Goal: Navigation & Orientation: Find specific page/section

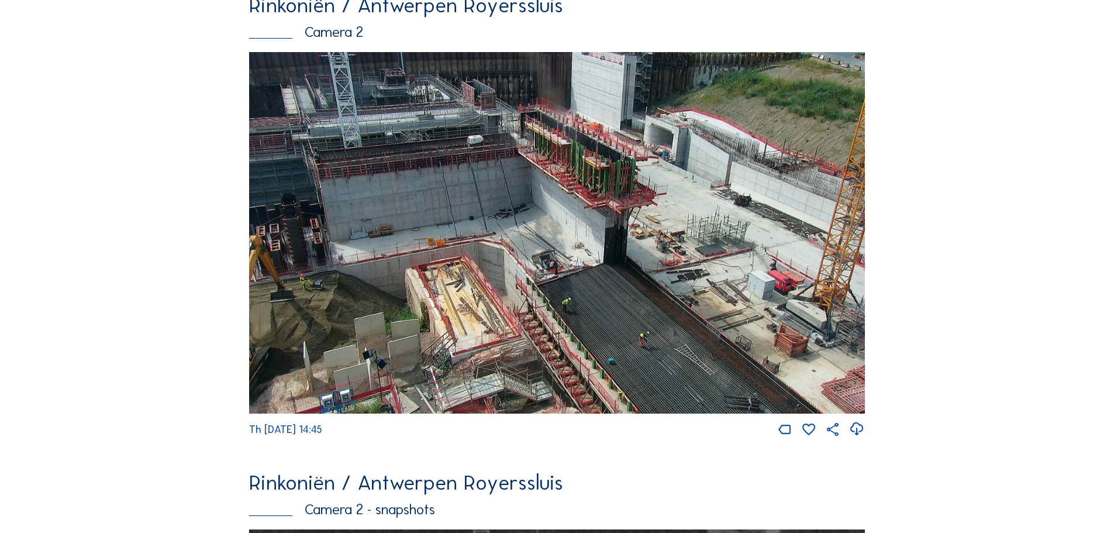
scroll to position [175, 0]
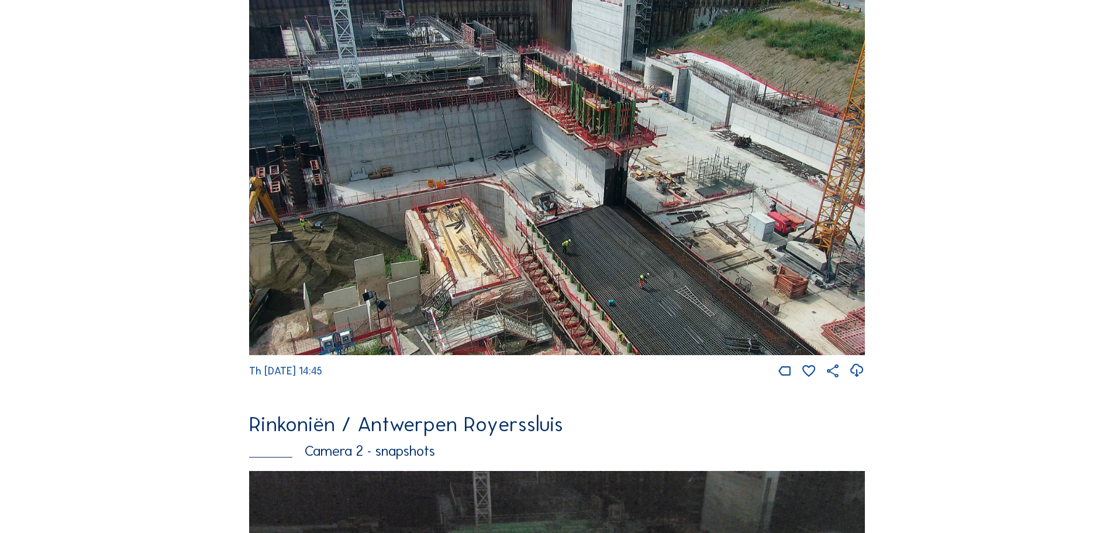
click at [666, 181] on img at bounding box center [557, 175] width 616 height 362
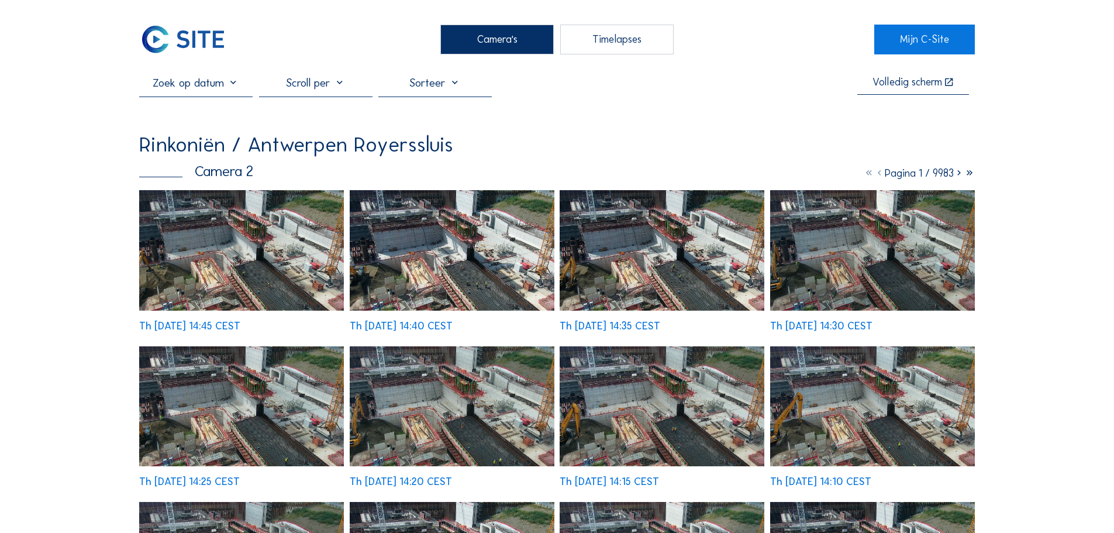
click at [197, 252] on img at bounding box center [241, 250] width 205 height 120
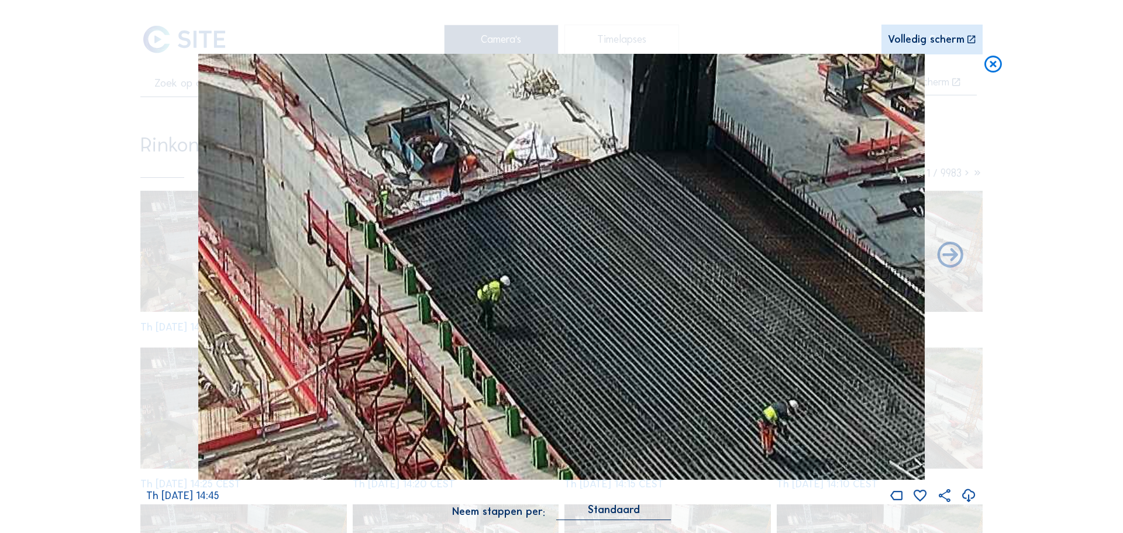
drag, startPoint x: 650, startPoint y: 377, endPoint x: 603, endPoint y: 266, distance: 120.3
click at [603, 266] on img at bounding box center [561, 267] width 727 height 426
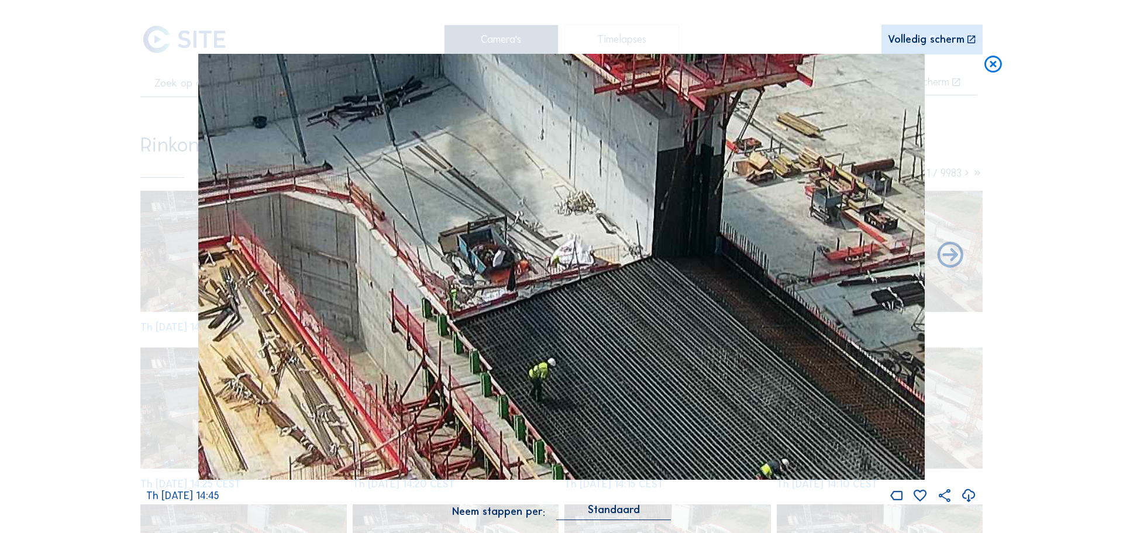
drag, startPoint x: 608, startPoint y: 267, endPoint x: 636, endPoint y: 351, distance: 88.8
click at [636, 351] on img at bounding box center [561, 267] width 727 height 426
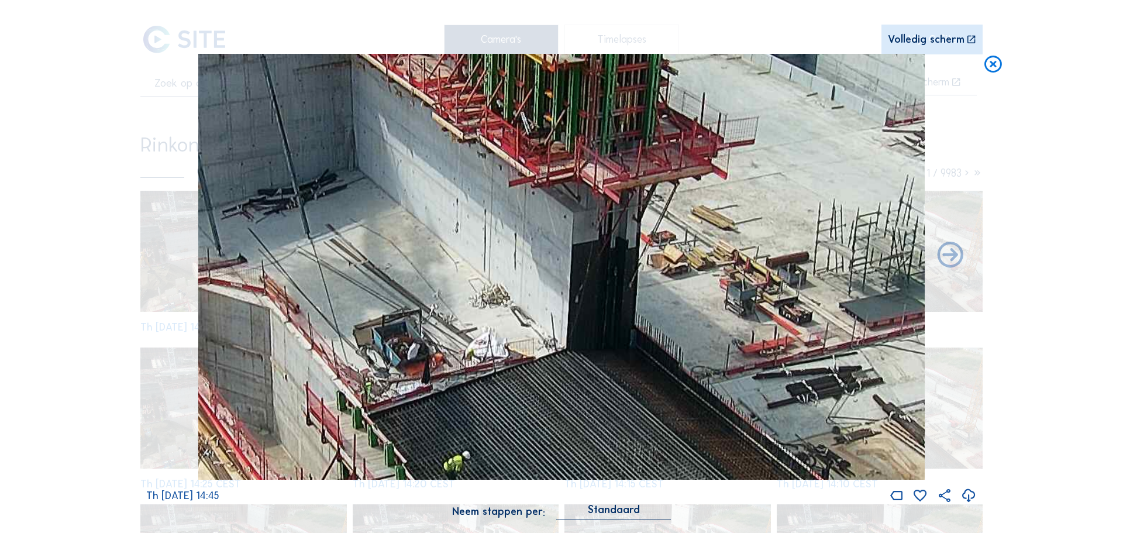
drag, startPoint x: 625, startPoint y: 357, endPoint x: 540, endPoint y: 450, distance: 126.3
click at [540, 450] on img at bounding box center [561, 267] width 727 height 426
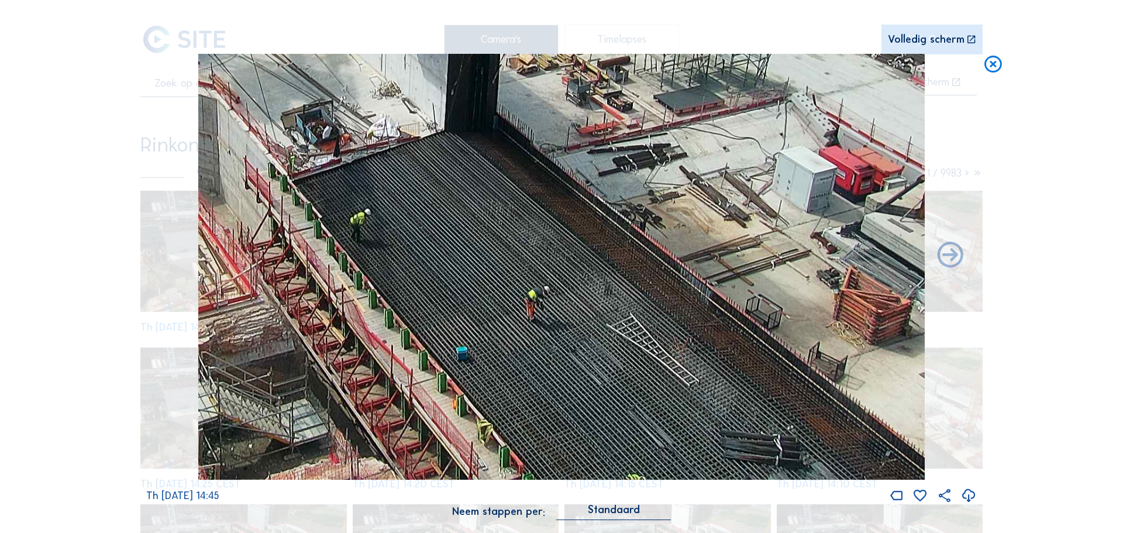
drag, startPoint x: 642, startPoint y: 268, endPoint x: 488, endPoint y: 85, distance: 238.7
click at [487, 82] on img at bounding box center [561, 267] width 727 height 426
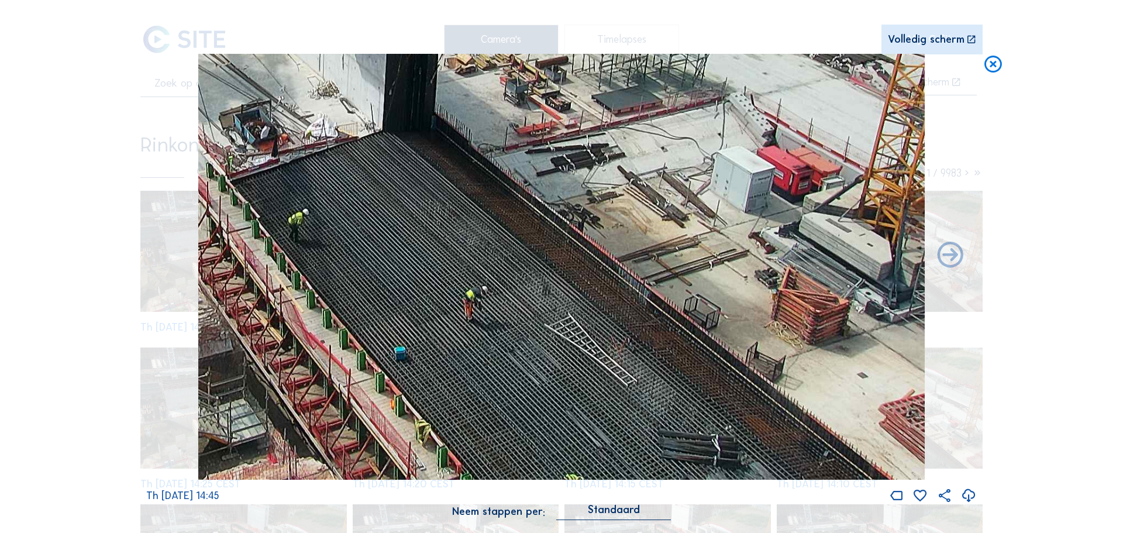
drag, startPoint x: 669, startPoint y: 329, endPoint x: 621, endPoint y: 281, distance: 67.4
click at [621, 281] on img at bounding box center [561, 267] width 727 height 426
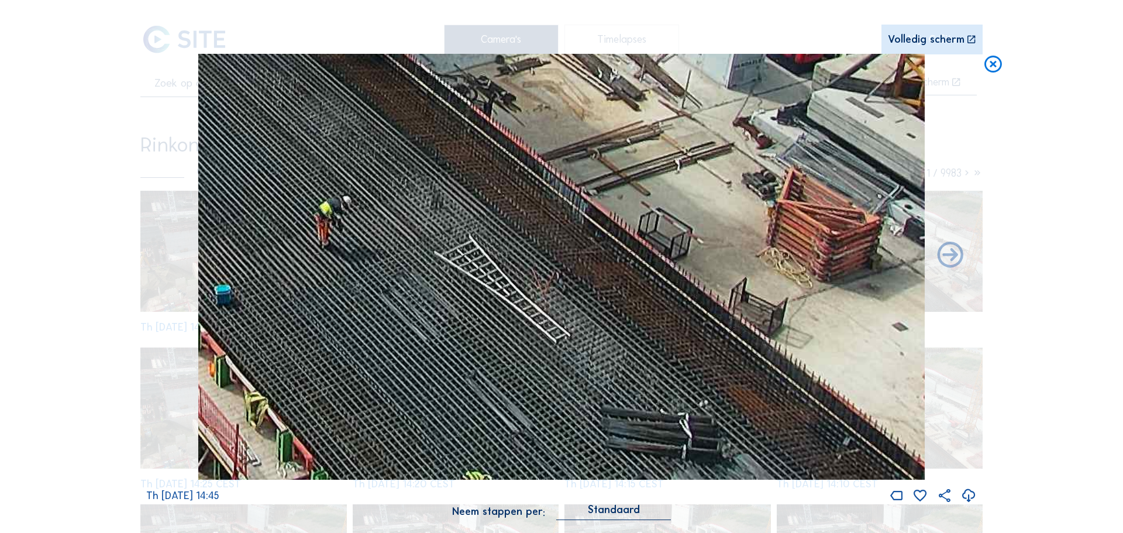
drag, startPoint x: 636, startPoint y: 321, endPoint x: 540, endPoint y: 173, distance: 176.4
click at [540, 173] on img at bounding box center [561, 267] width 727 height 426
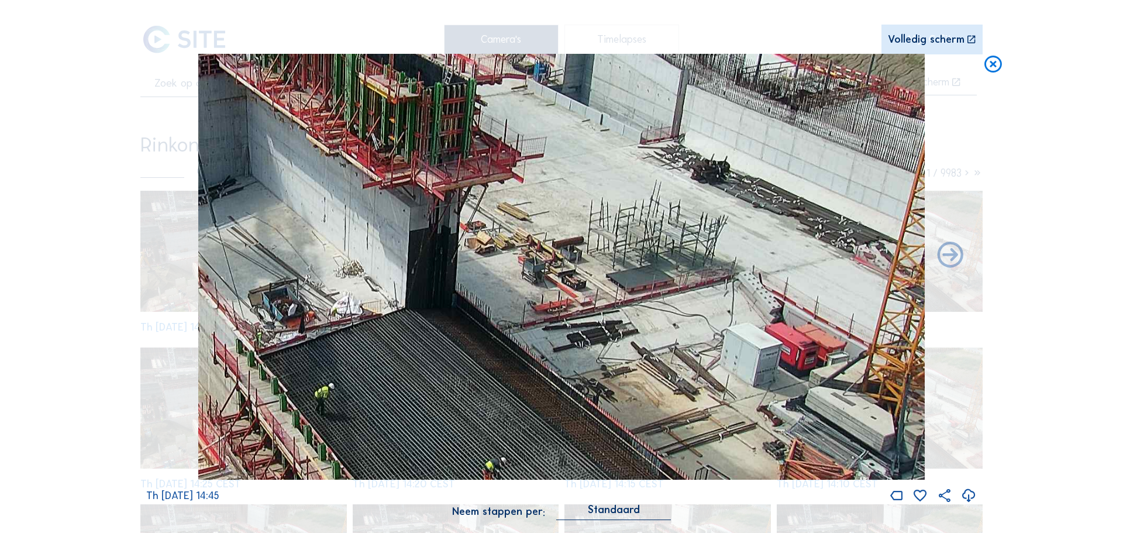
drag, startPoint x: 626, startPoint y: 284, endPoint x: 690, endPoint y: 448, distance: 176.0
click at [690, 448] on img at bounding box center [561, 267] width 727 height 426
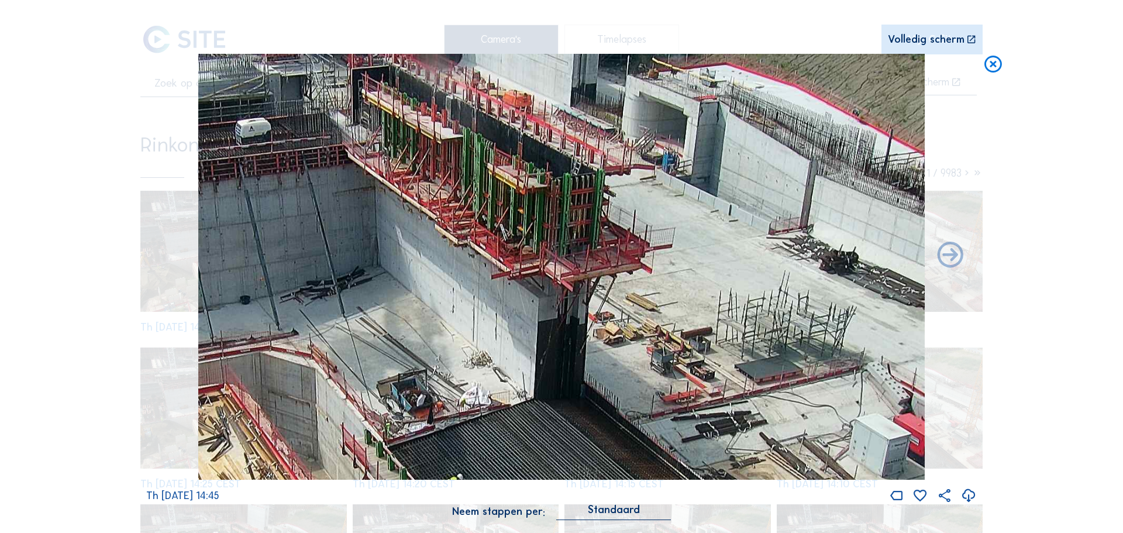
drag, startPoint x: 512, startPoint y: 329, endPoint x: 655, endPoint y: 402, distance: 160.1
click at [656, 425] on img at bounding box center [561, 267] width 727 height 426
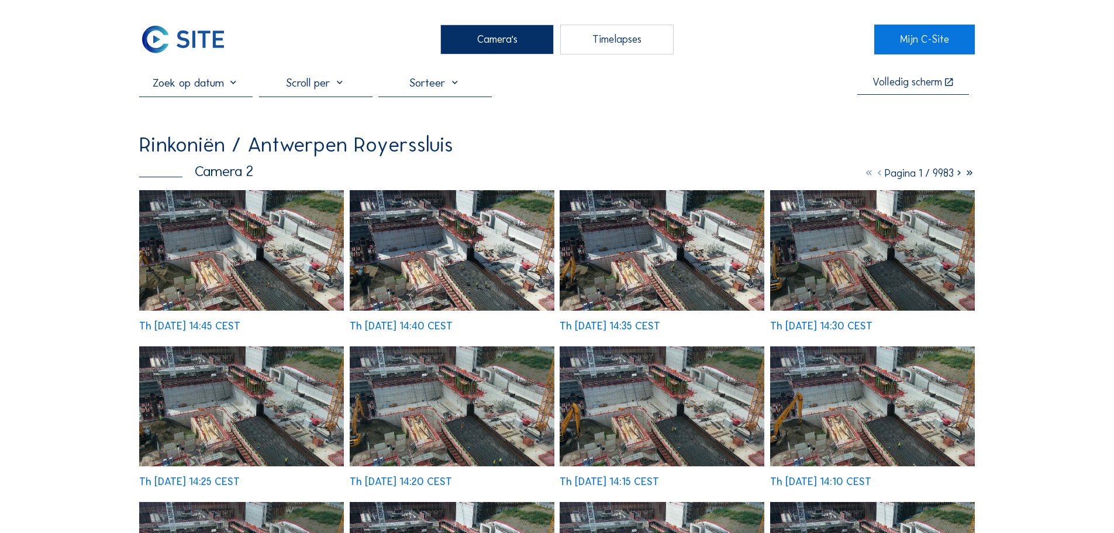
click at [494, 43] on div "Camera's" at bounding box center [497, 39] width 113 height 29
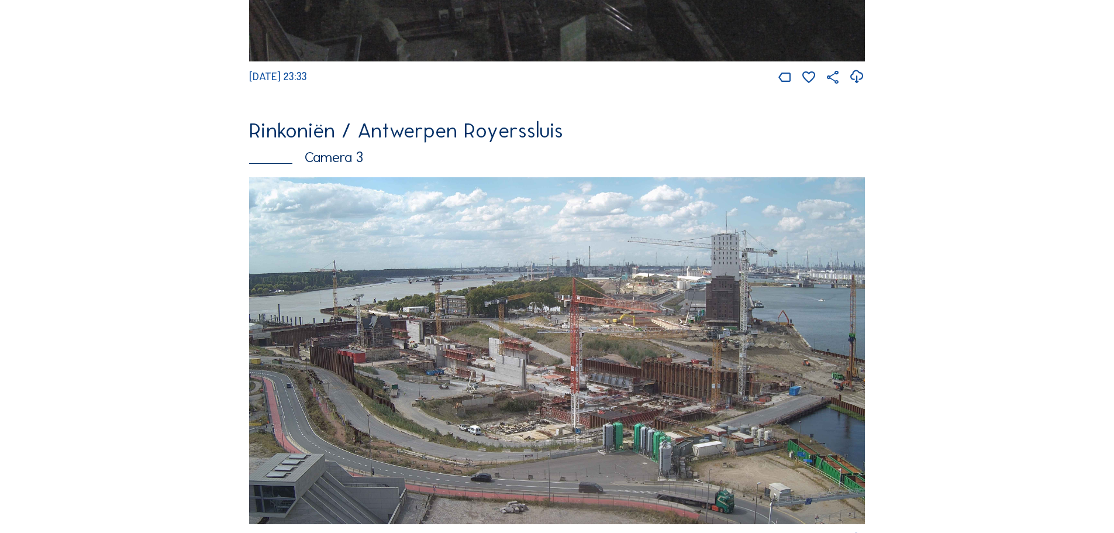
scroll to position [1521, 0]
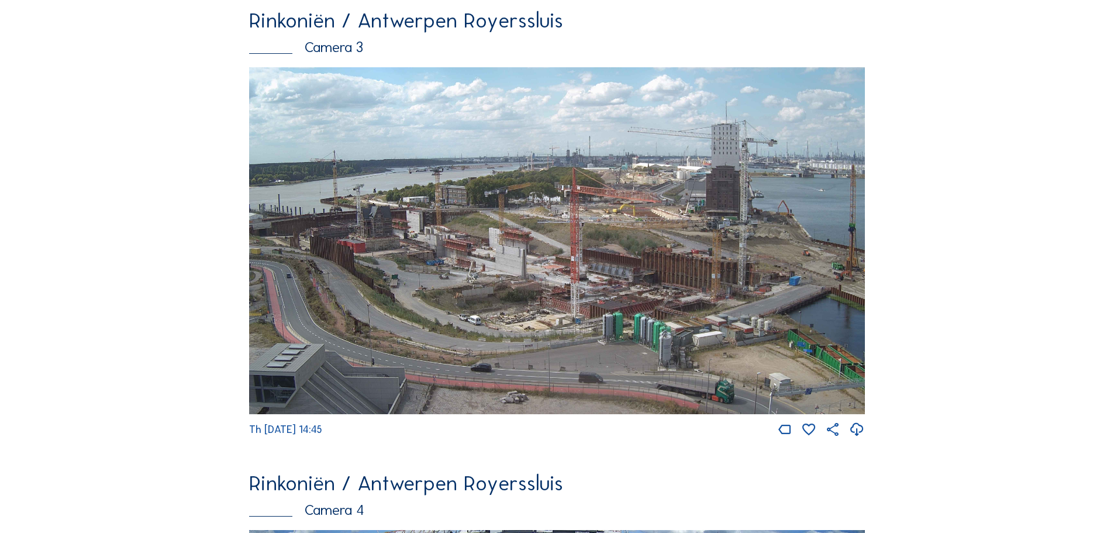
click at [708, 284] on img at bounding box center [557, 240] width 616 height 347
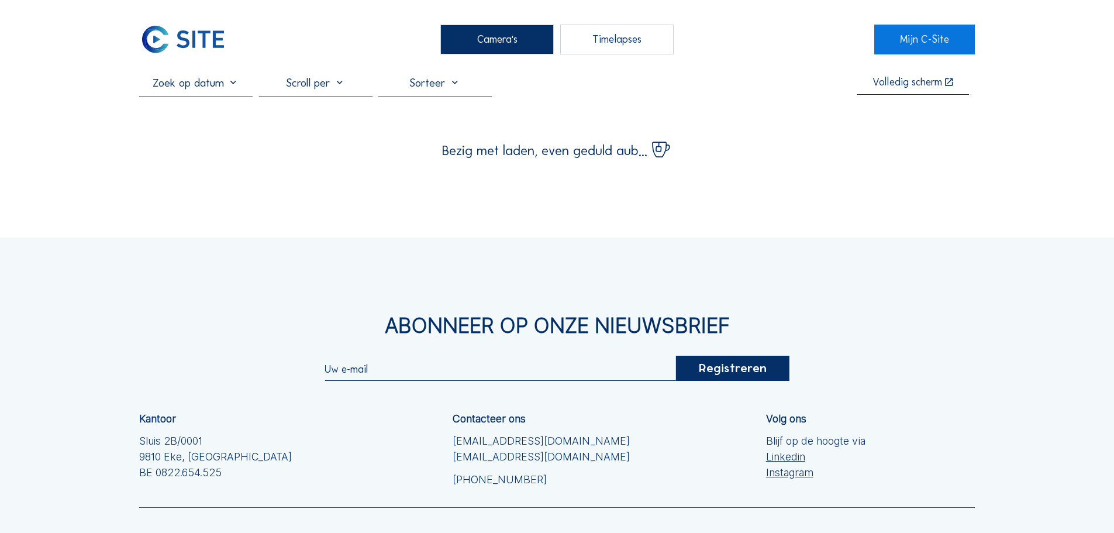
click at [653, 285] on div "Abonneer op onze nieuwsbrief Registreren Kantoor Sluis 2B/0001 [GEOGRAPHIC_DATA…" at bounding box center [557, 449] width 1114 height 422
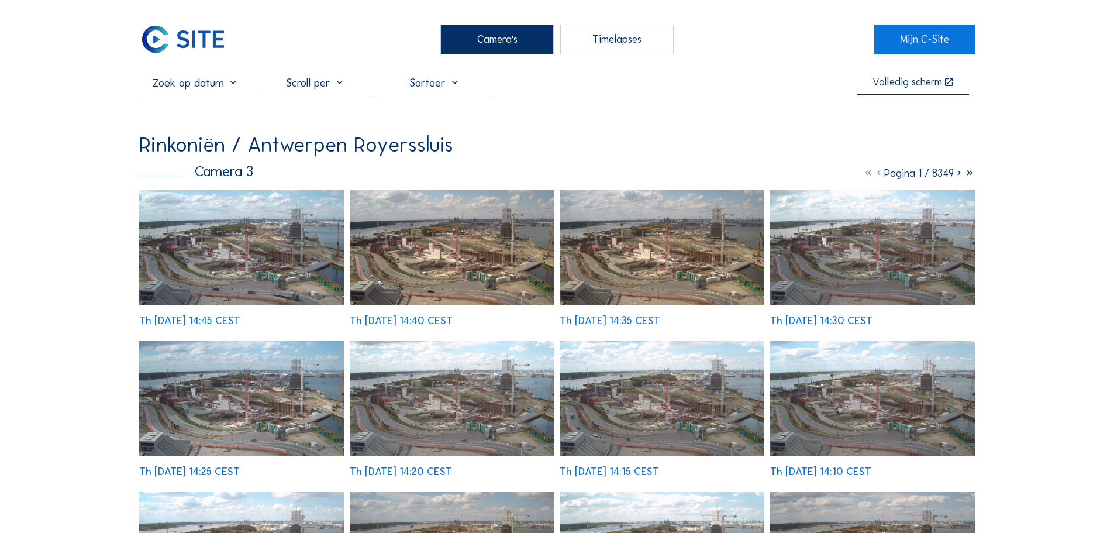
click at [218, 231] on img at bounding box center [241, 247] width 205 height 115
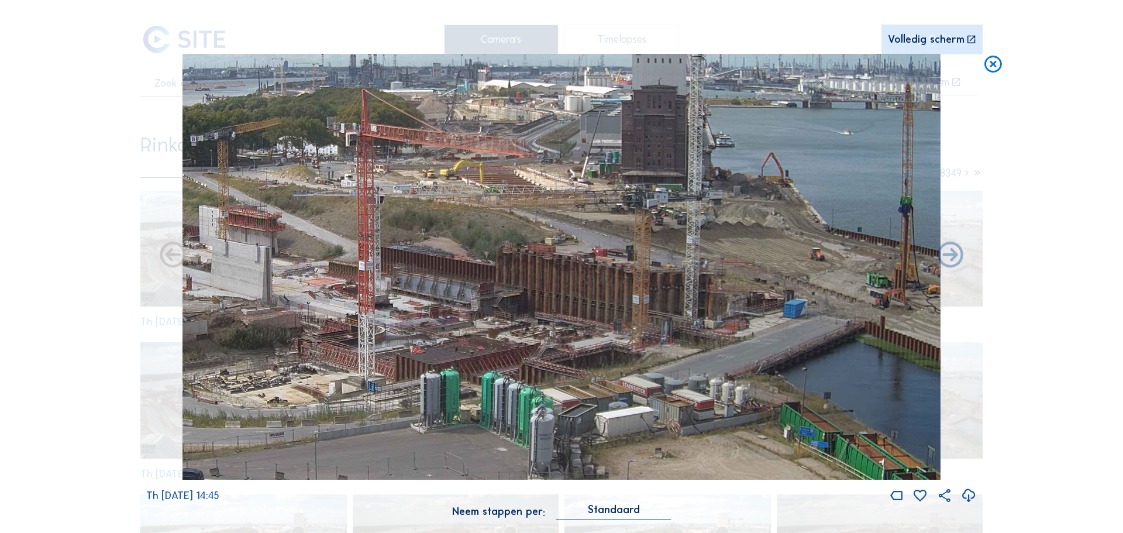
drag, startPoint x: 742, startPoint y: 300, endPoint x: 595, endPoint y: 296, distance: 147.5
click at [595, 296] on img at bounding box center [562, 267] width 758 height 426
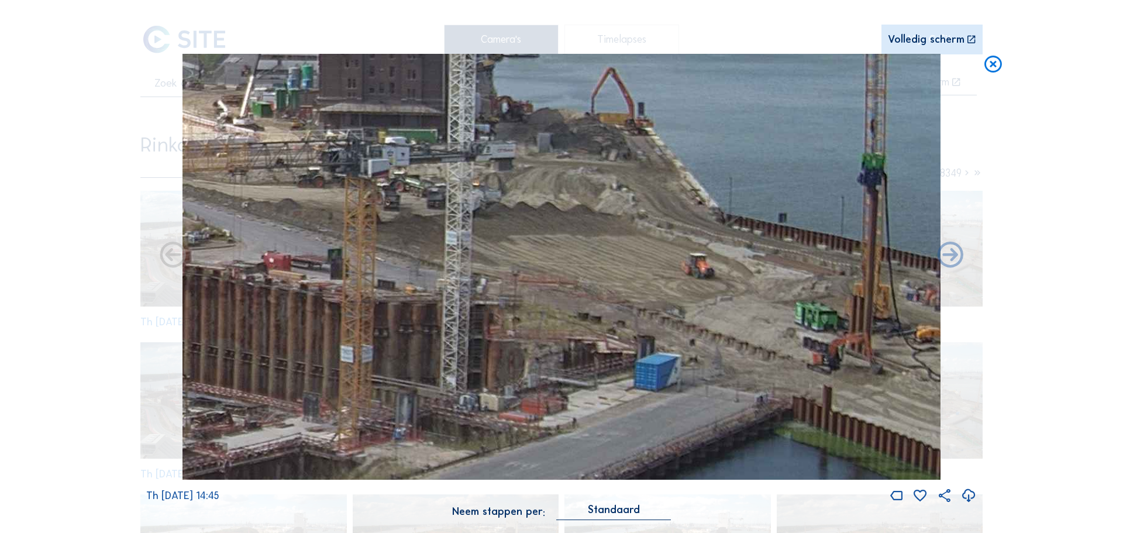
drag, startPoint x: 794, startPoint y: 294, endPoint x: 487, endPoint y: 332, distance: 309.5
click at [487, 332] on img at bounding box center [562, 267] width 758 height 426
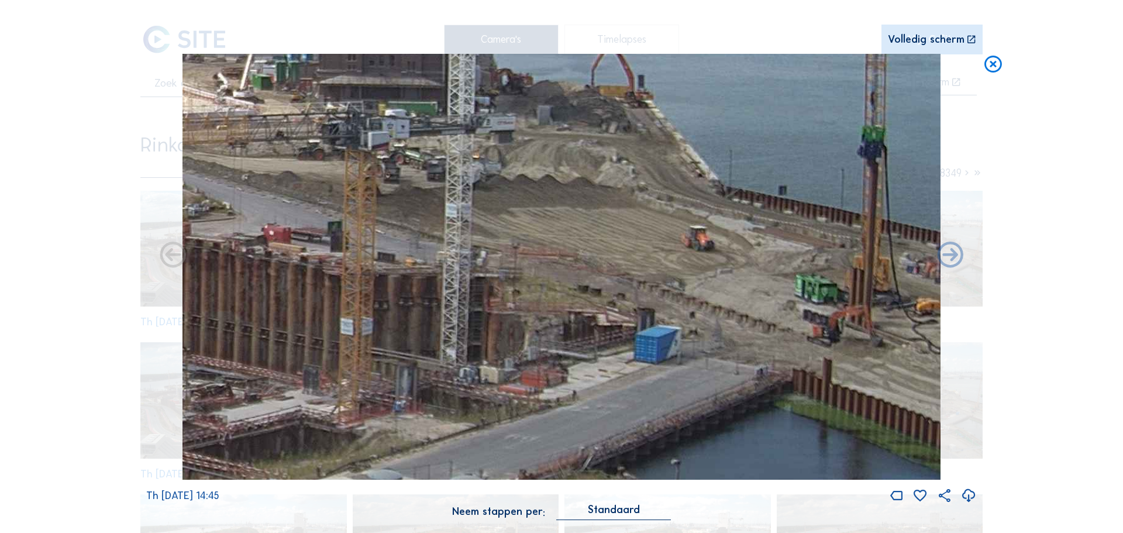
drag, startPoint x: 820, startPoint y: 319, endPoint x: 743, endPoint y: 290, distance: 81.8
click at [743, 290] on img at bounding box center [562, 267] width 758 height 426
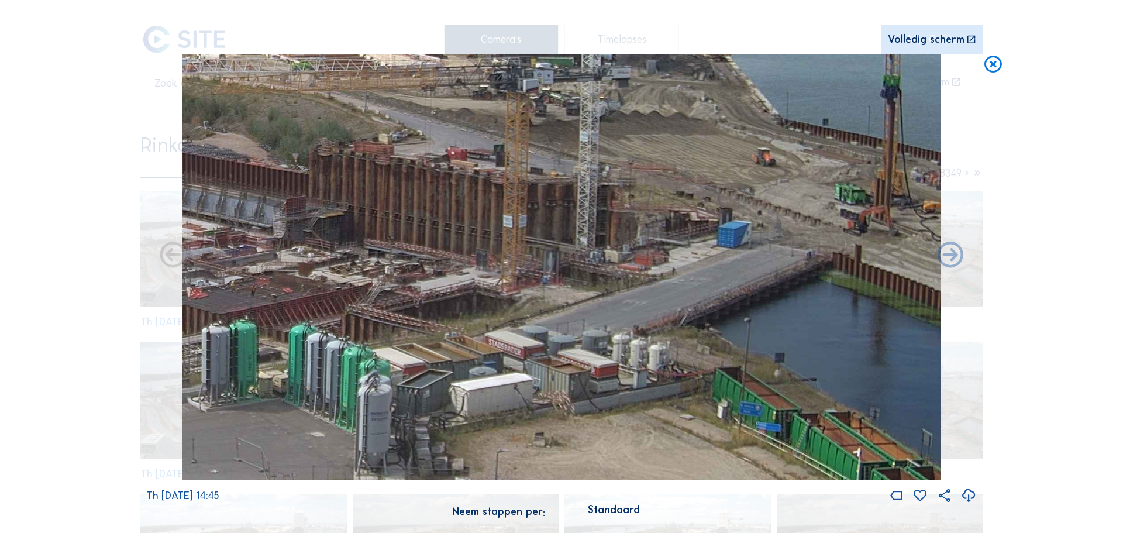
drag, startPoint x: 783, startPoint y: 301, endPoint x: 685, endPoint y: 198, distance: 141.9
click at [685, 198] on img at bounding box center [562, 267] width 758 height 426
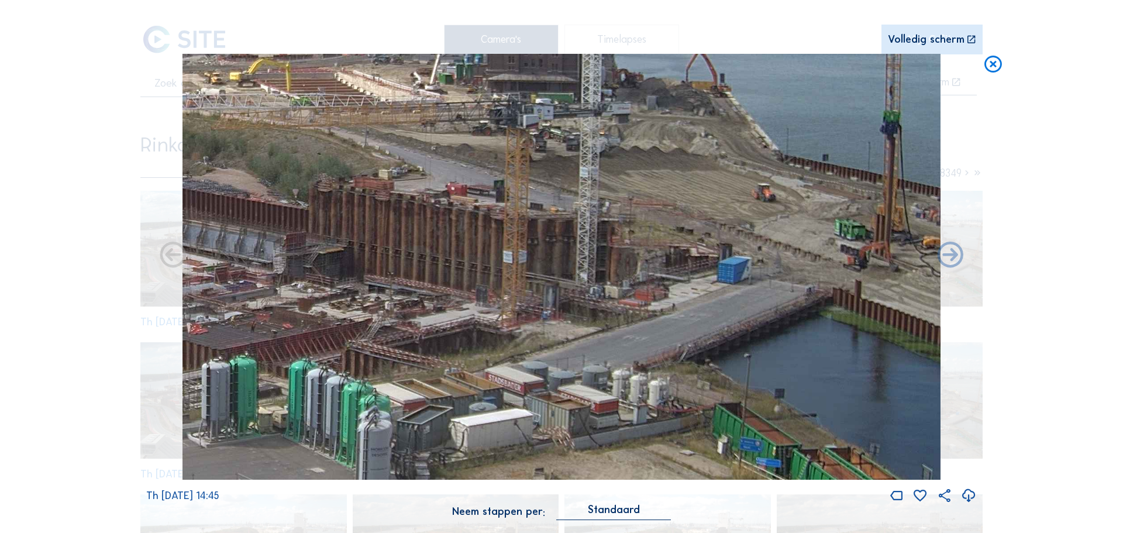
drag, startPoint x: 611, startPoint y: 215, endPoint x: 523, endPoint y: 250, distance: 94.5
click at [523, 250] on img at bounding box center [562, 267] width 758 height 426
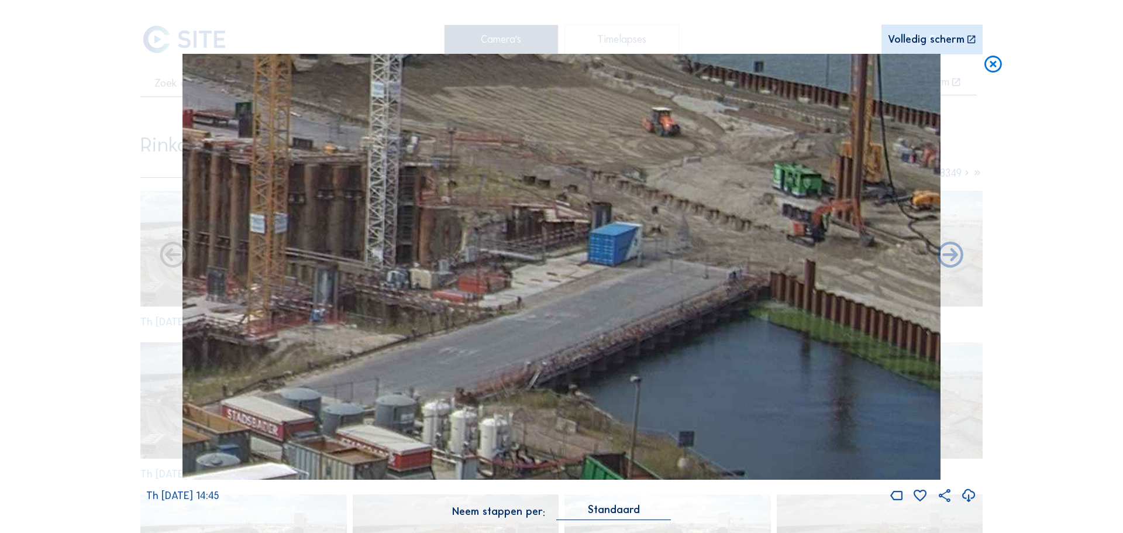
drag, startPoint x: 487, startPoint y: 230, endPoint x: 373, endPoint y: 211, distance: 116.3
click at [373, 211] on img at bounding box center [562, 267] width 758 height 426
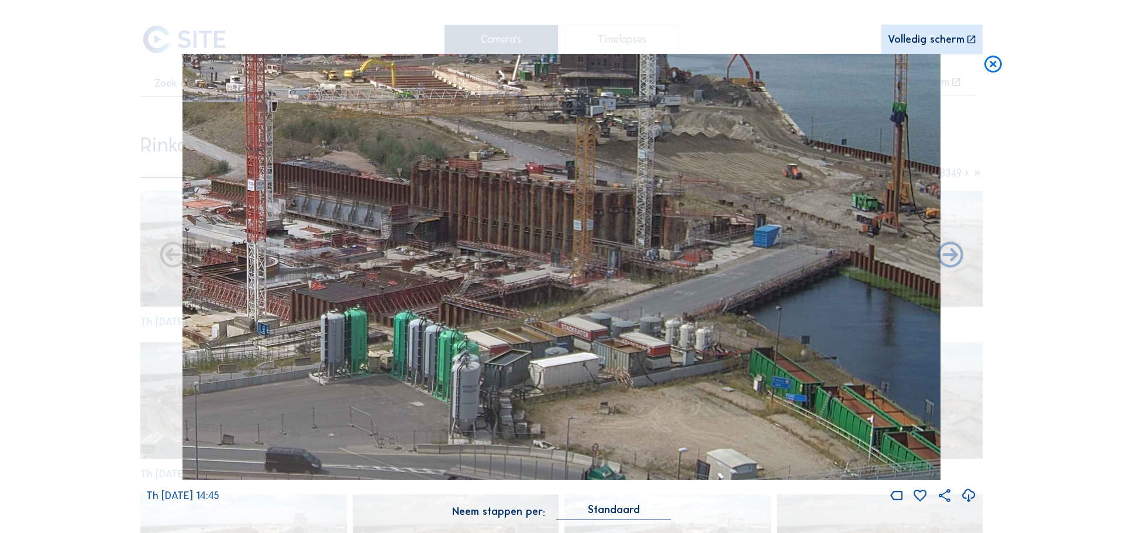
drag, startPoint x: 829, startPoint y: 238, endPoint x: 744, endPoint y: 238, distance: 84.8
click at [744, 238] on img at bounding box center [562, 267] width 758 height 426
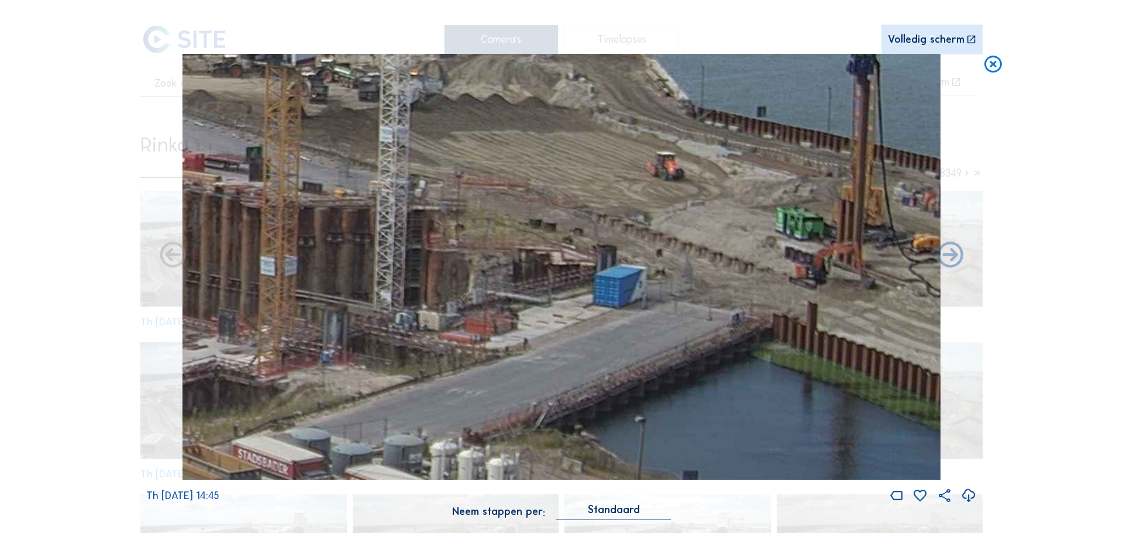
drag, startPoint x: 845, startPoint y: 292, endPoint x: 643, endPoint y: 264, distance: 203.1
click at [643, 264] on img at bounding box center [562, 267] width 758 height 426
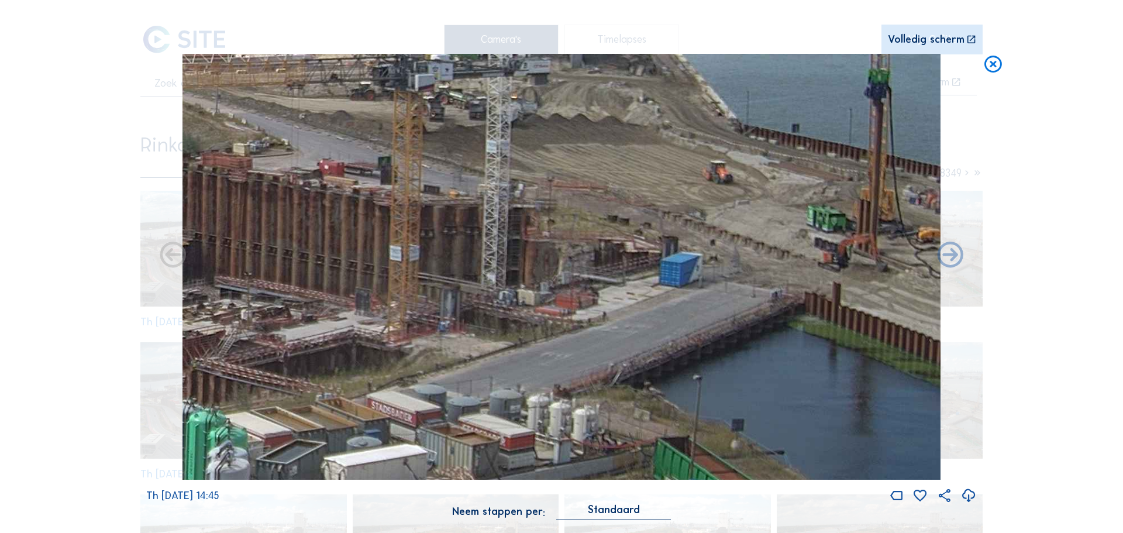
drag, startPoint x: 717, startPoint y: 261, endPoint x: 675, endPoint y: 257, distance: 43.0
click at [675, 257] on img at bounding box center [562, 267] width 758 height 426
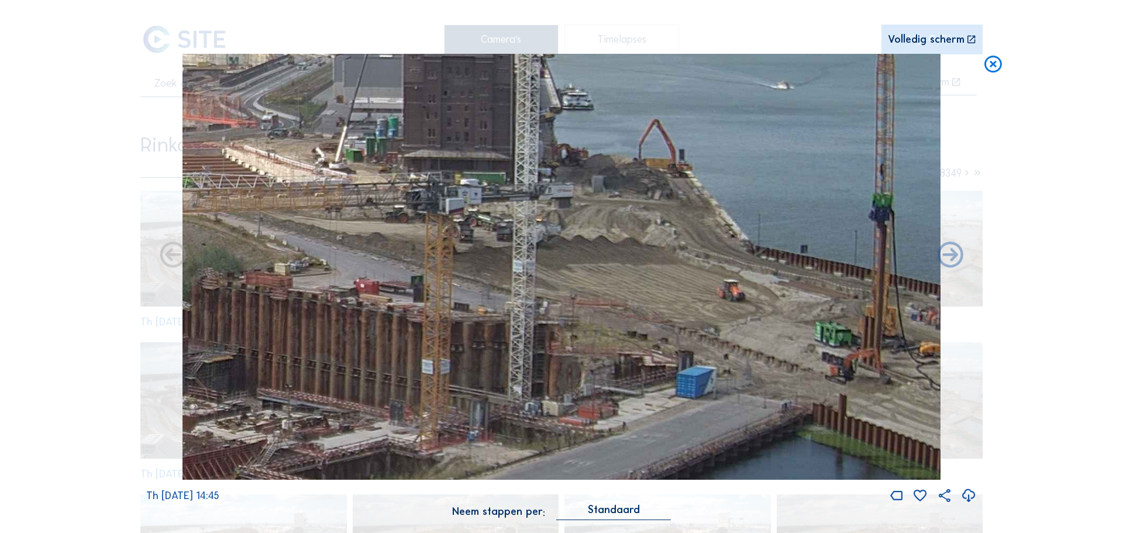
drag, startPoint x: 762, startPoint y: 223, endPoint x: 553, endPoint y: 209, distance: 209.9
click at [554, 209] on img at bounding box center [562, 267] width 758 height 426
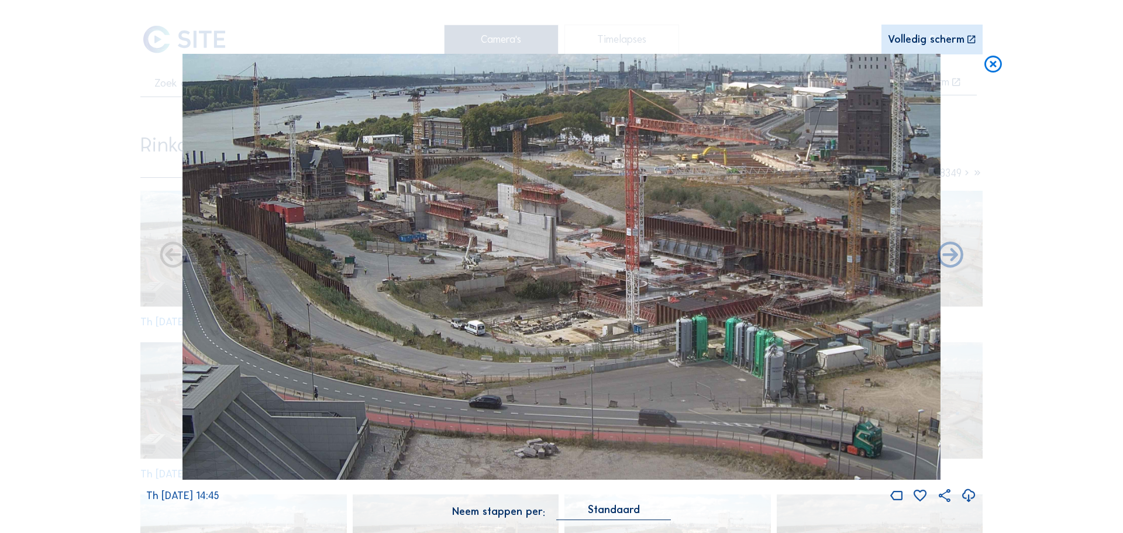
drag, startPoint x: 574, startPoint y: 301, endPoint x: 729, endPoint y: 253, distance: 161.9
click at [729, 253] on img at bounding box center [562, 267] width 758 height 426
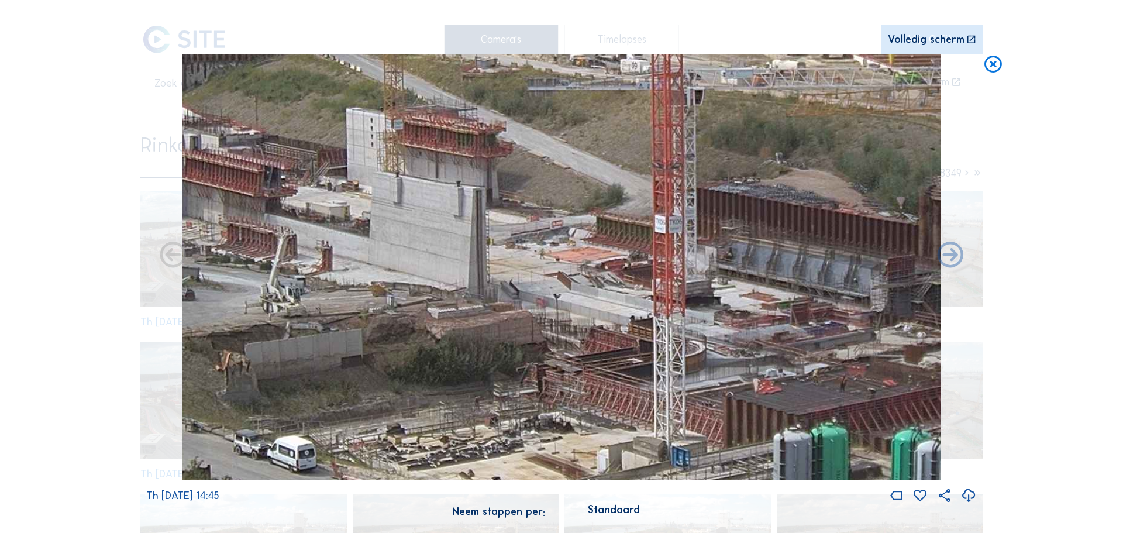
drag, startPoint x: 705, startPoint y: 246, endPoint x: 572, endPoint y: 221, distance: 135.7
click at [572, 221] on img at bounding box center [562, 267] width 758 height 426
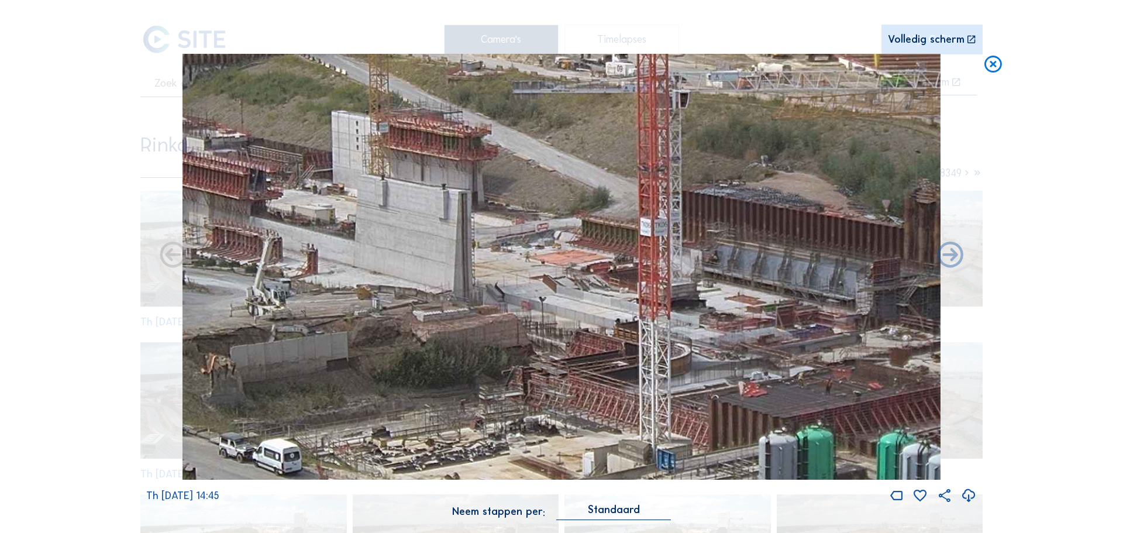
click at [987, 67] on icon at bounding box center [993, 65] width 21 height 22
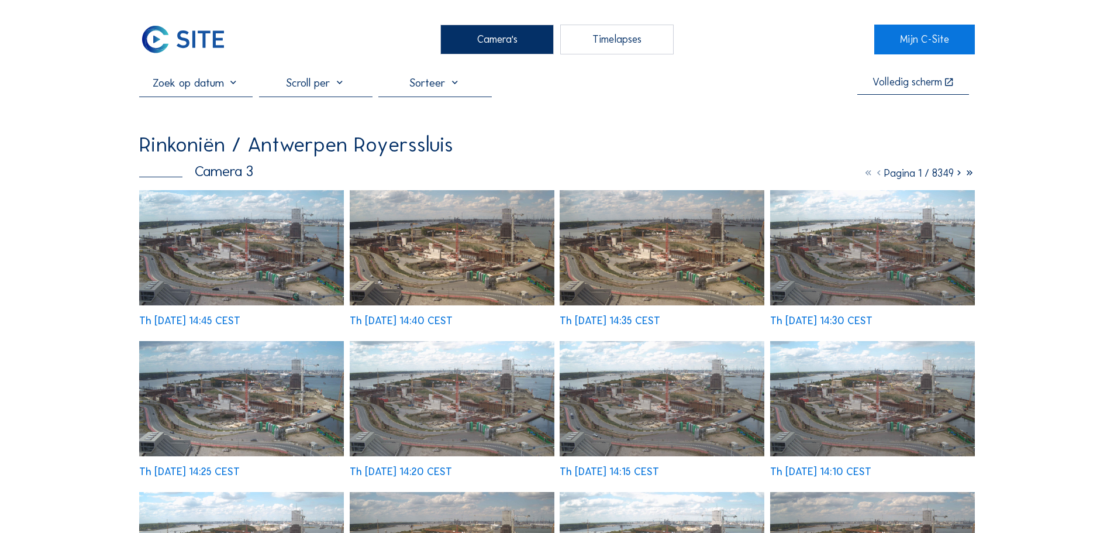
click at [504, 35] on div "Camera's" at bounding box center [497, 39] width 113 height 29
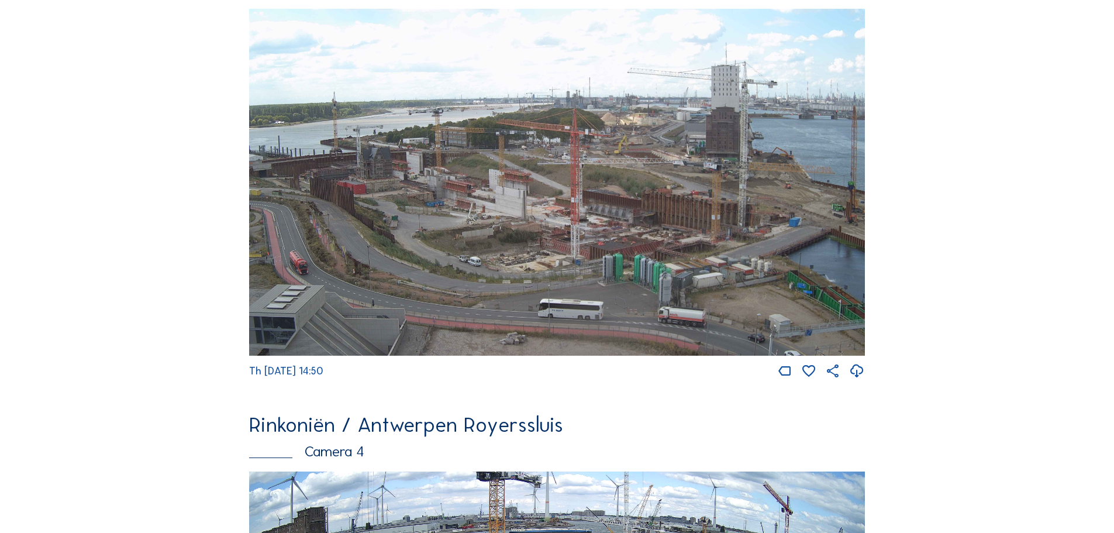
scroll to position [2040, 0]
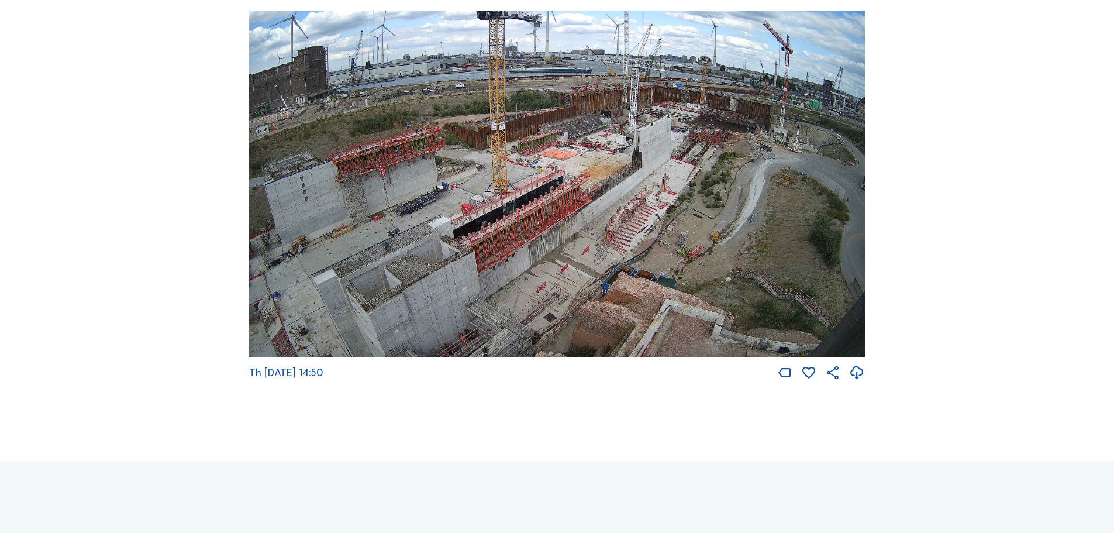
click at [542, 246] on img at bounding box center [557, 184] width 616 height 347
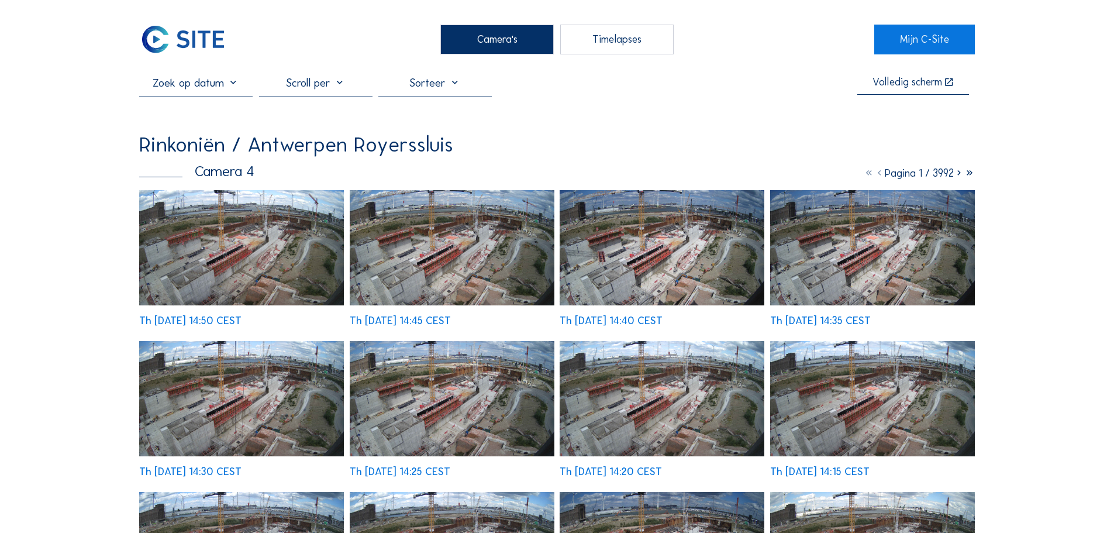
click at [264, 249] on img at bounding box center [241, 247] width 205 height 115
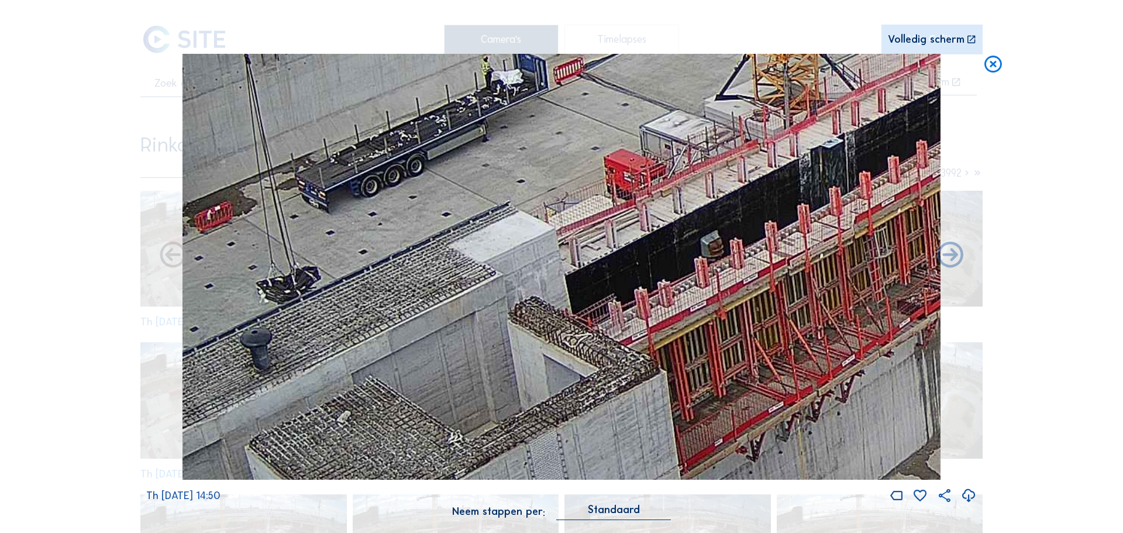
drag, startPoint x: 669, startPoint y: 306, endPoint x: 877, endPoint y: 318, distance: 208.6
click at [877, 318] on img at bounding box center [562, 267] width 758 height 426
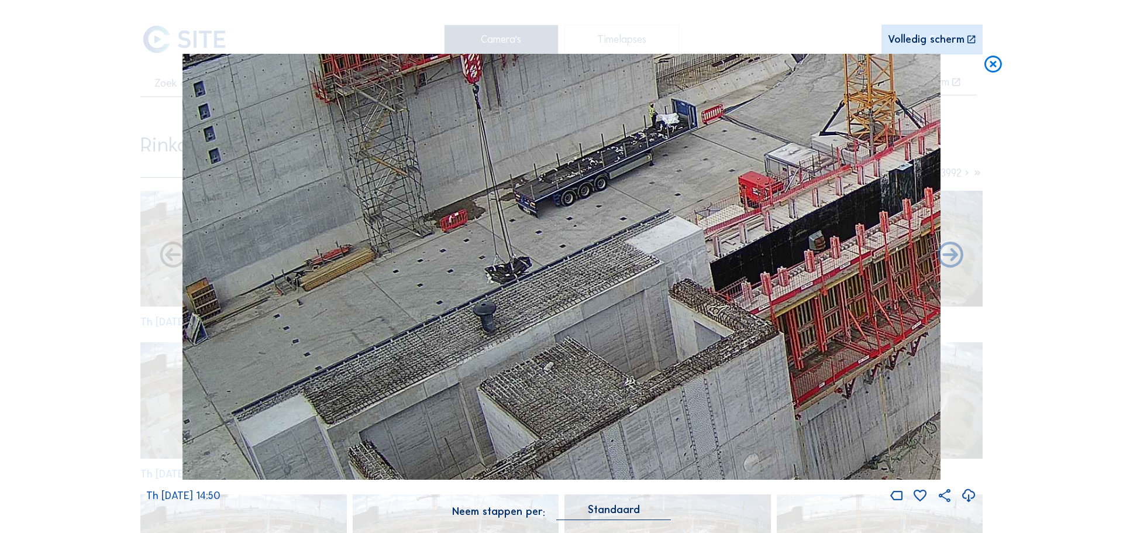
drag, startPoint x: 742, startPoint y: 335, endPoint x: 707, endPoint y: 305, distance: 46.1
click at [801, 312] on img at bounding box center [562, 267] width 758 height 426
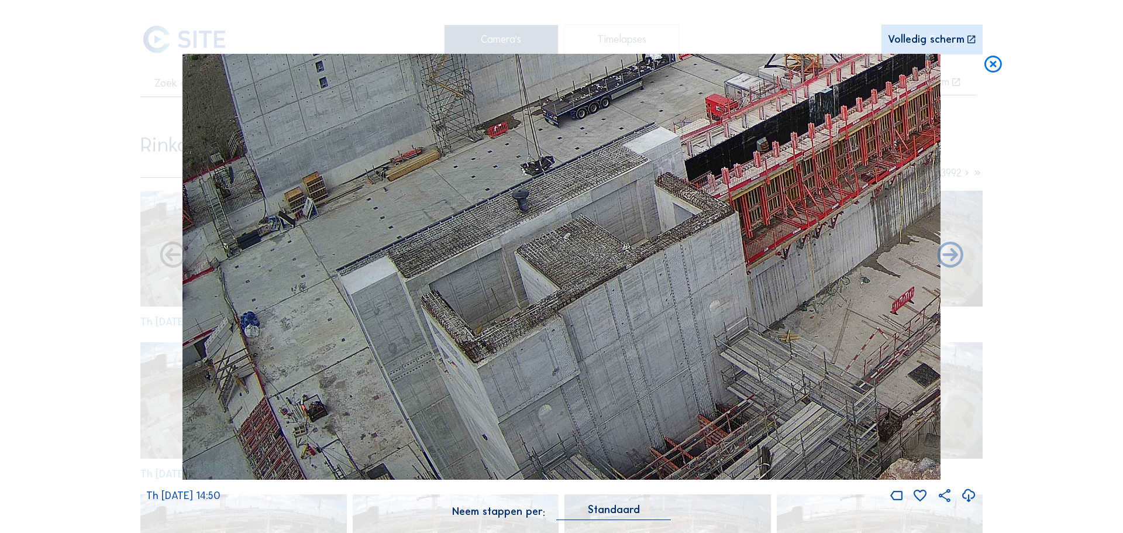
drag, startPoint x: 609, startPoint y: 259, endPoint x: 837, endPoint y: 143, distance: 255.1
click at [837, 143] on img at bounding box center [562, 267] width 758 height 426
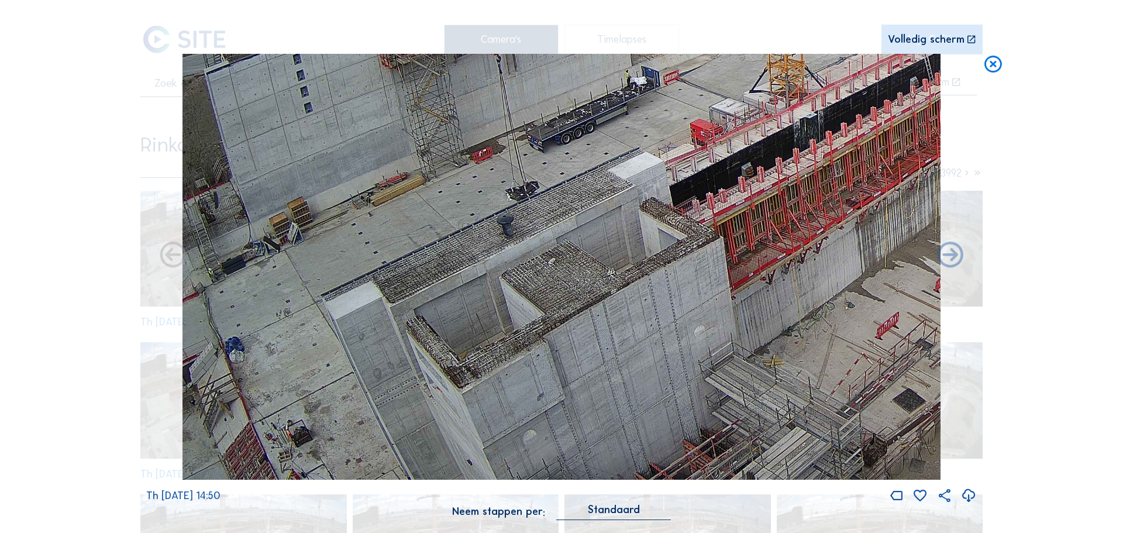
drag, startPoint x: 627, startPoint y: 314, endPoint x: 596, endPoint y: 343, distance: 43.0
click at [596, 343] on img at bounding box center [562, 267] width 758 height 426
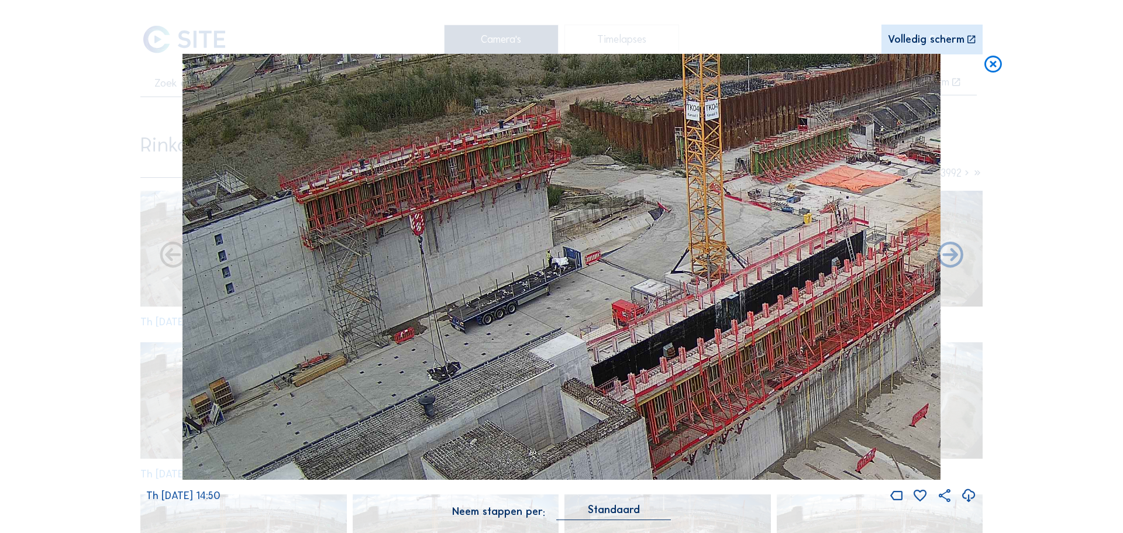
drag, startPoint x: 629, startPoint y: 303, endPoint x: 566, endPoint y: 408, distance: 122.6
click at [566, 408] on img at bounding box center [562, 267] width 758 height 426
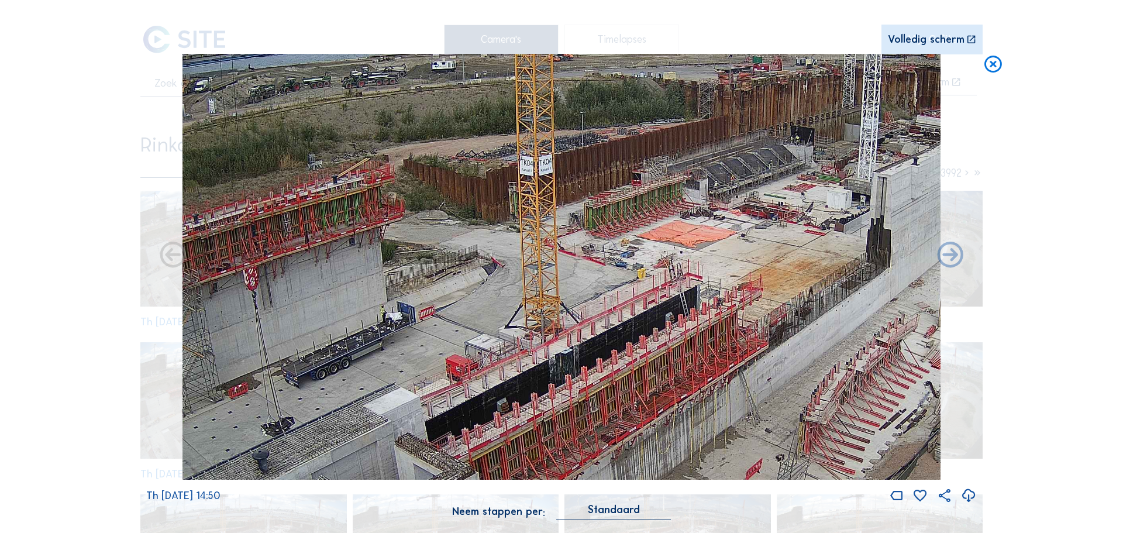
drag, startPoint x: 687, startPoint y: 328, endPoint x: 525, endPoint y: 379, distance: 169.5
click at [525, 379] on img at bounding box center [562, 267] width 758 height 426
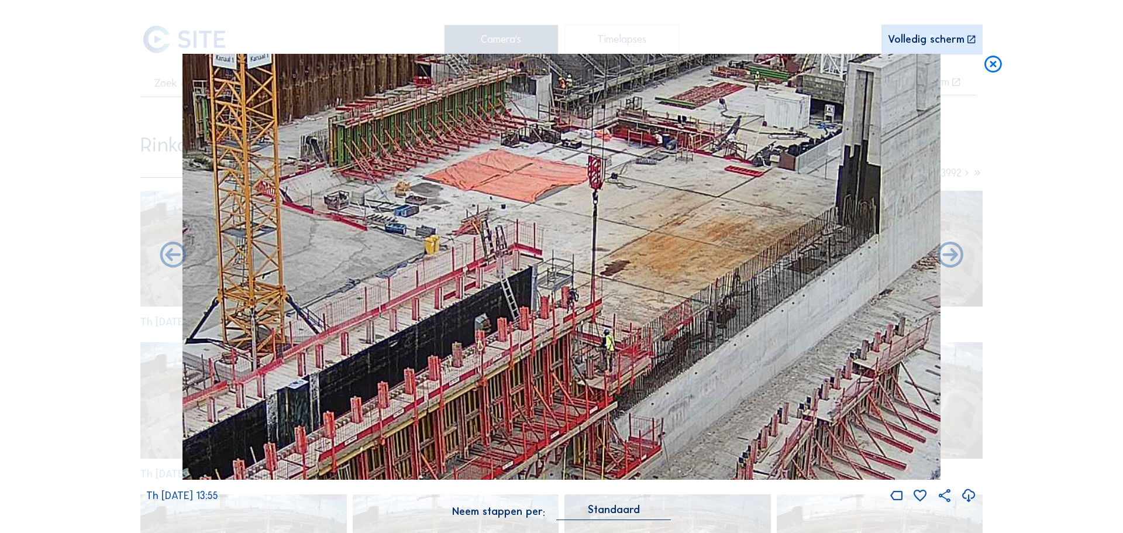
drag, startPoint x: 638, startPoint y: 299, endPoint x: 562, endPoint y: 445, distance: 164.6
click at [562, 445] on img at bounding box center [562, 267] width 758 height 426
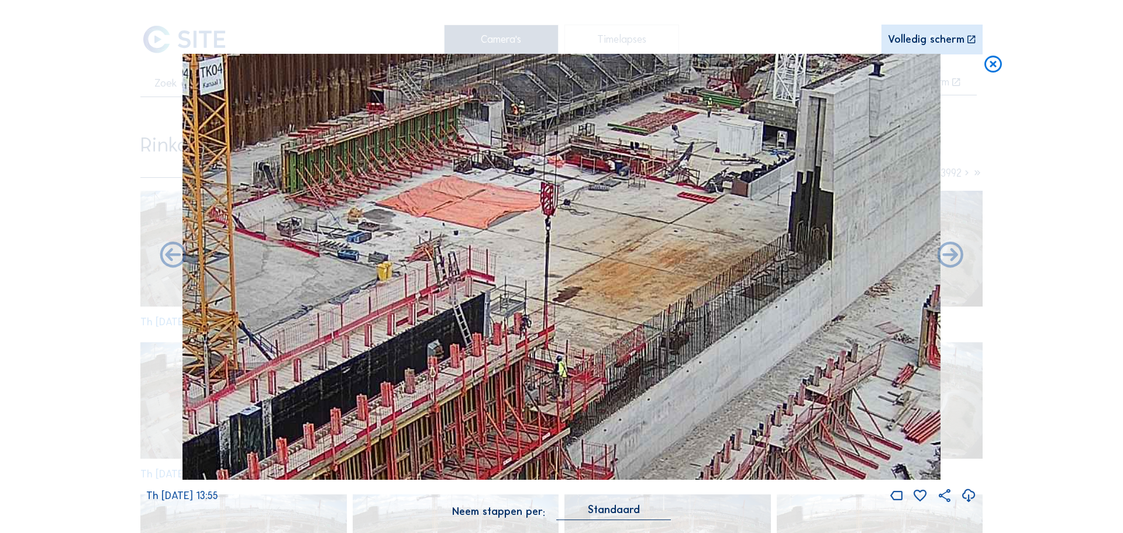
drag, startPoint x: 620, startPoint y: 353, endPoint x: 573, endPoint y: 379, distance: 54.2
click at [573, 379] on img at bounding box center [562, 267] width 758 height 426
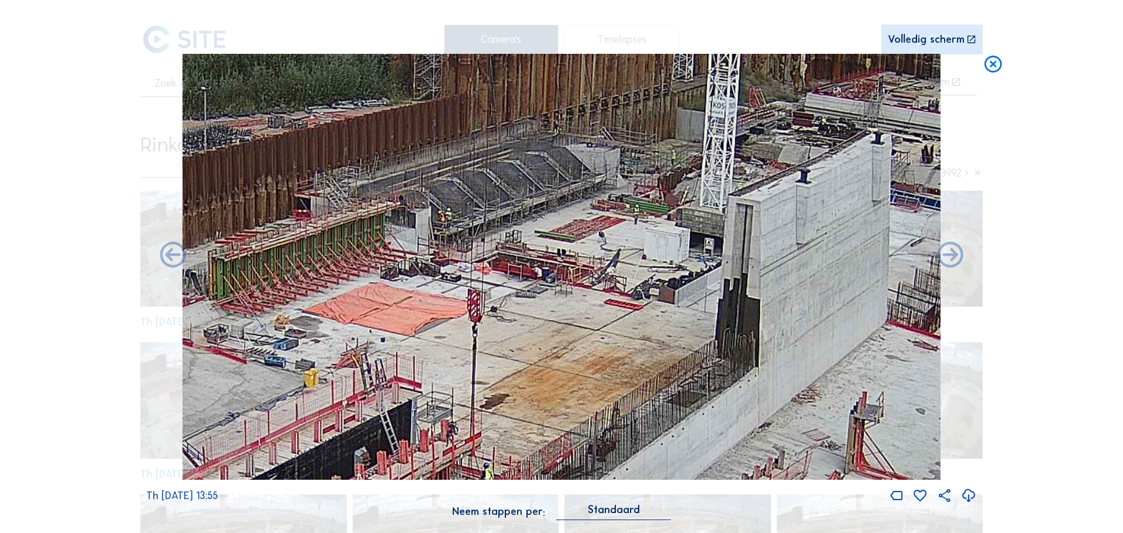
drag, startPoint x: 625, startPoint y: 309, endPoint x: 582, endPoint y: 356, distance: 64.2
click at [563, 387] on img at bounding box center [562, 267] width 758 height 426
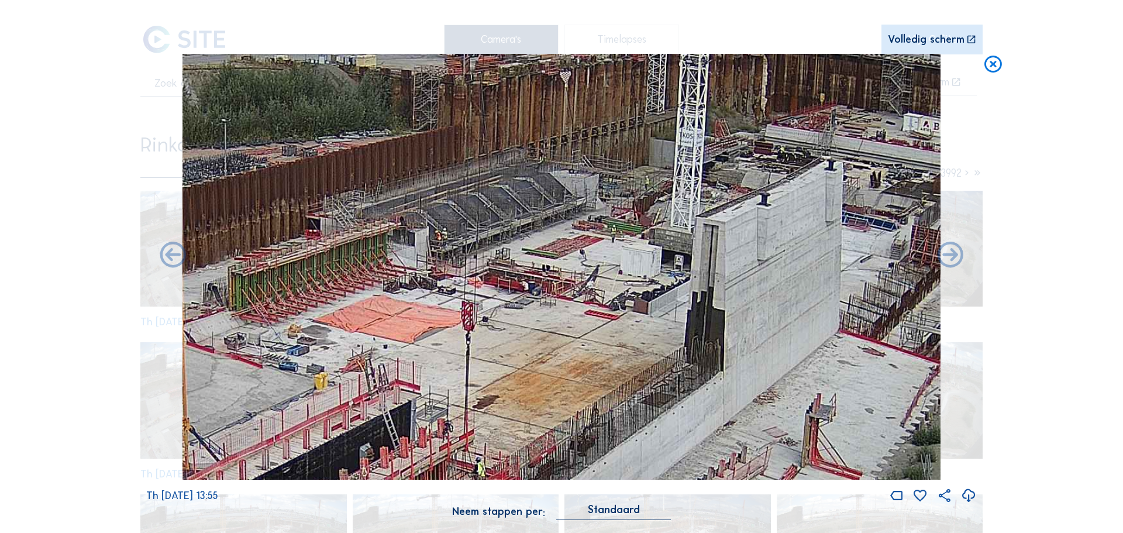
drag, startPoint x: 717, startPoint y: 324, endPoint x: 710, endPoint y: 328, distance: 8.0
click at [710, 328] on img at bounding box center [562, 267] width 758 height 426
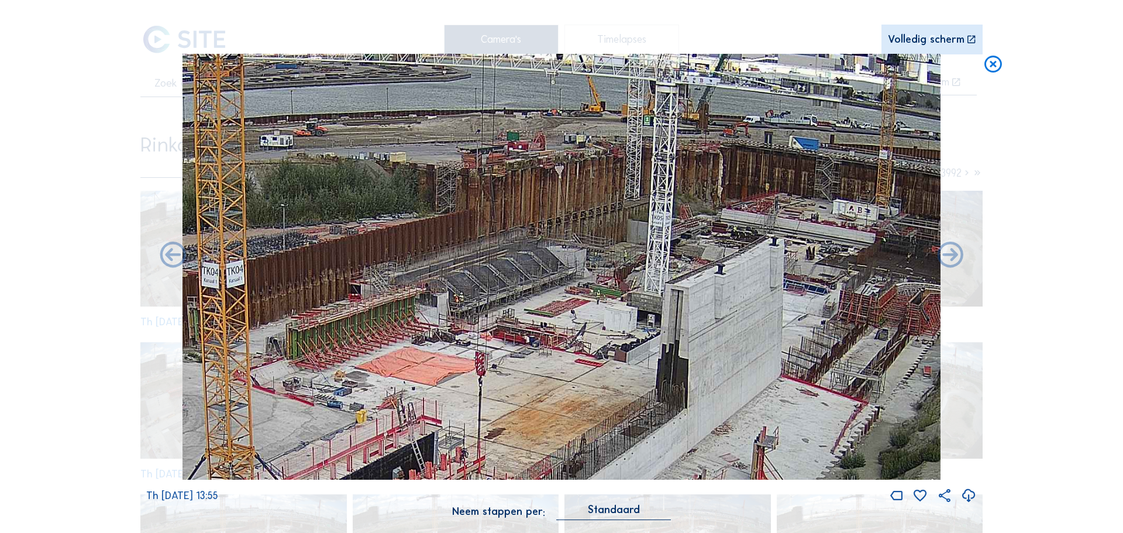
drag, startPoint x: 731, startPoint y: 351, endPoint x: 728, endPoint y: 359, distance: 8.1
click at [728, 359] on img at bounding box center [562, 267] width 758 height 426
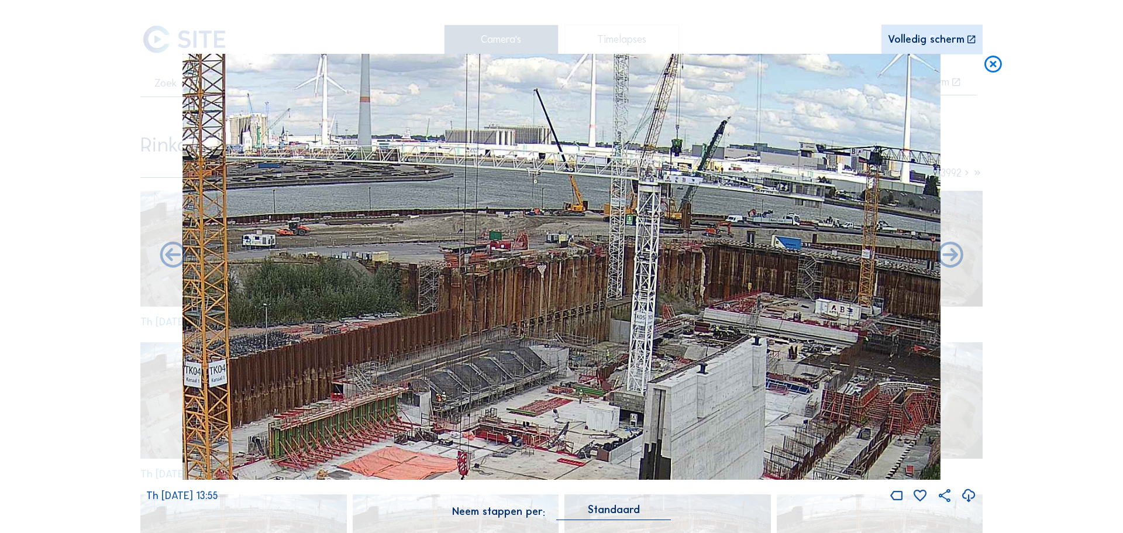
drag, startPoint x: 692, startPoint y: 246, endPoint x: 703, endPoint y: 339, distance: 93.7
click at [674, 349] on img at bounding box center [562, 267] width 758 height 426
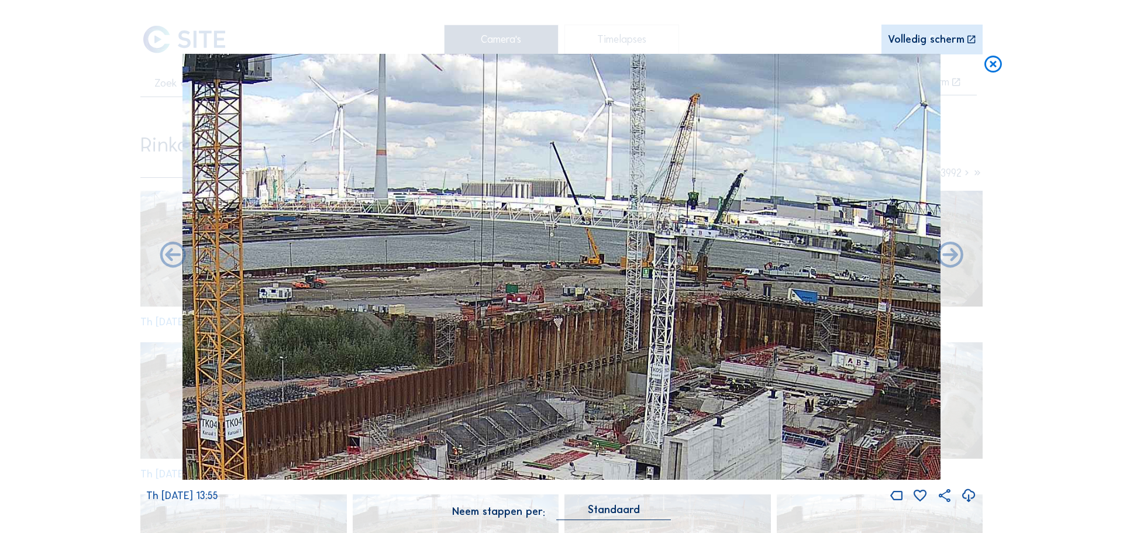
drag, startPoint x: 660, startPoint y: 342, endPoint x: 646, endPoint y: 349, distance: 16.0
click at [659, 345] on img at bounding box center [562, 267] width 758 height 426
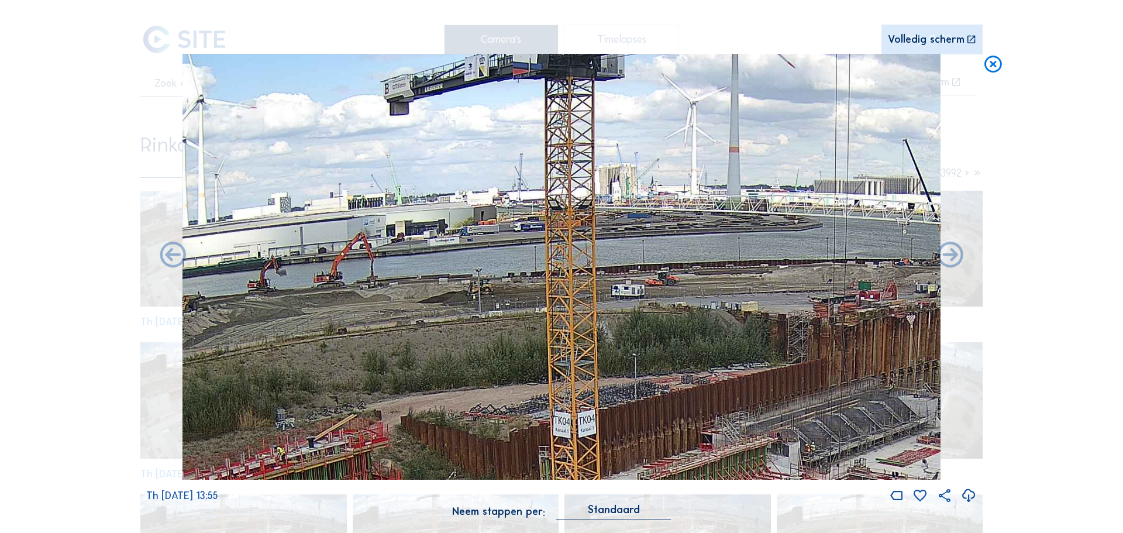
drag, startPoint x: 434, startPoint y: 308, endPoint x: 615, endPoint y: 324, distance: 181.4
click at [787, 305] on img at bounding box center [562, 267] width 758 height 426
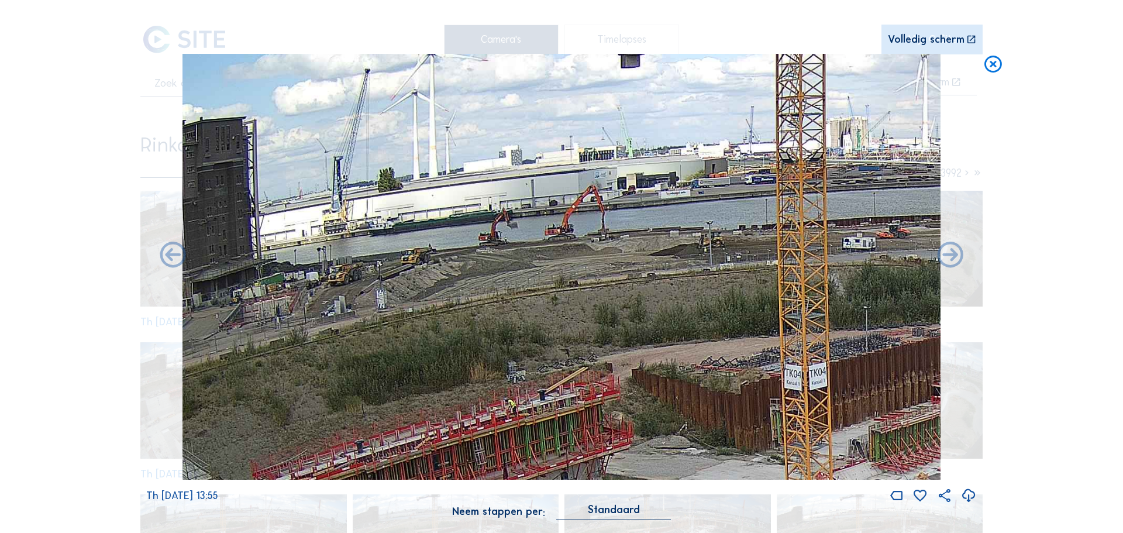
drag, startPoint x: 512, startPoint y: 341, endPoint x: 742, endPoint y: 294, distance: 234.2
click at [742, 294] on img at bounding box center [562, 267] width 758 height 426
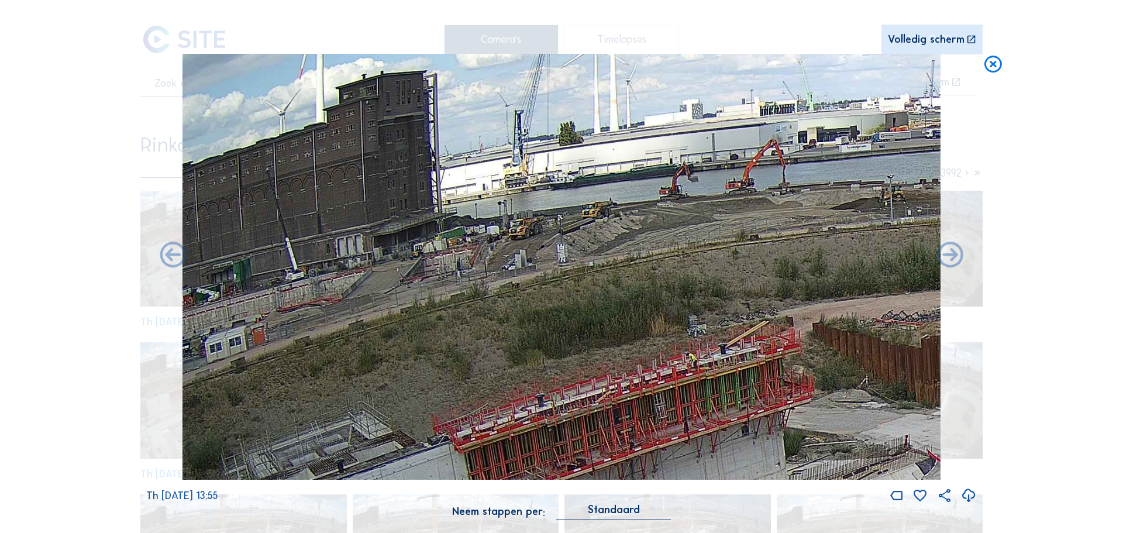
drag, startPoint x: 877, startPoint y: 318, endPoint x: 825, endPoint y: 341, distance: 57.1
click at [944, 321] on div "Th [DATE] 13:55" at bounding box center [561, 279] width 831 height 450
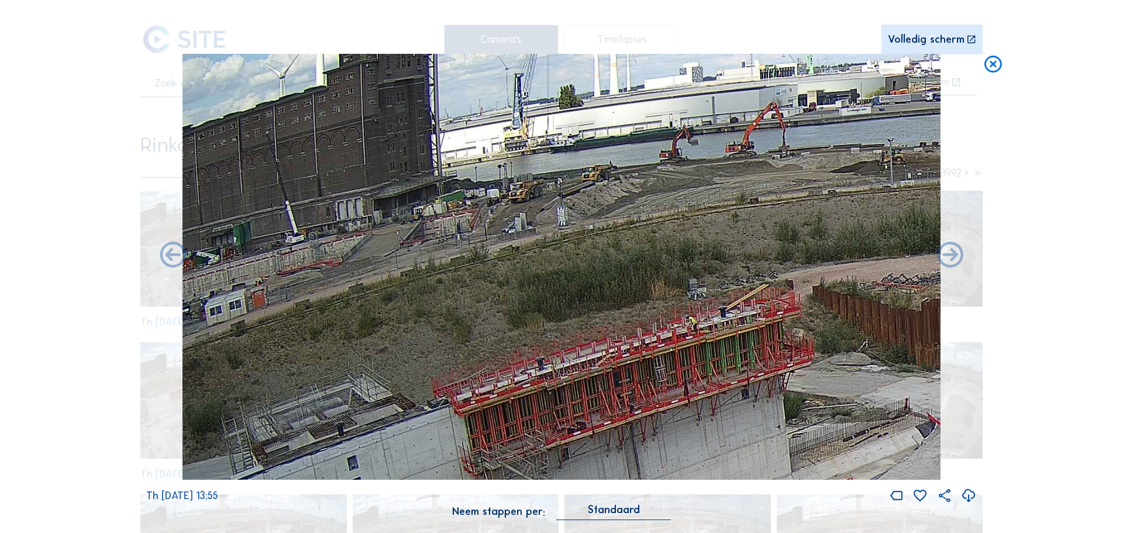
drag, startPoint x: 696, startPoint y: 390, endPoint x: 848, endPoint y: 353, distance: 155.9
click at [848, 353] on img at bounding box center [562, 267] width 758 height 426
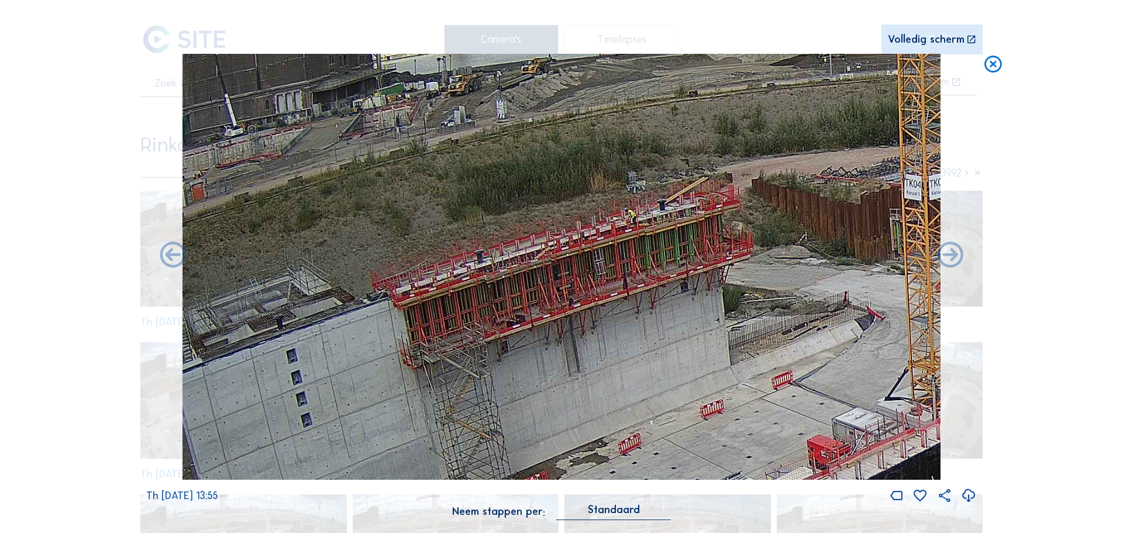
drag, startPoint x: 834, startPoint y: 357, endPoint x: 759, endPoint y: 257, distance: 124.8
click at [770, 250] on img at bounding box center [562, 267] width 758 height 426
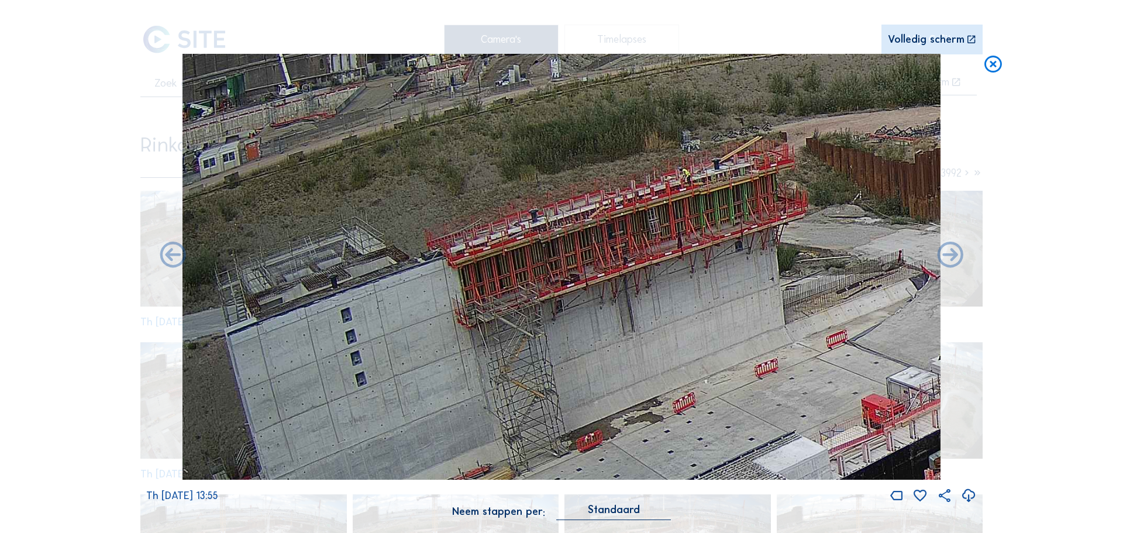
drag, startPoint x: 572, startPoint y: 302, endPoint x: 630, endPoint y: 261, distance: 70.9
click at [630, 261] on img at bounding box center [562, 267] width 758 height 426
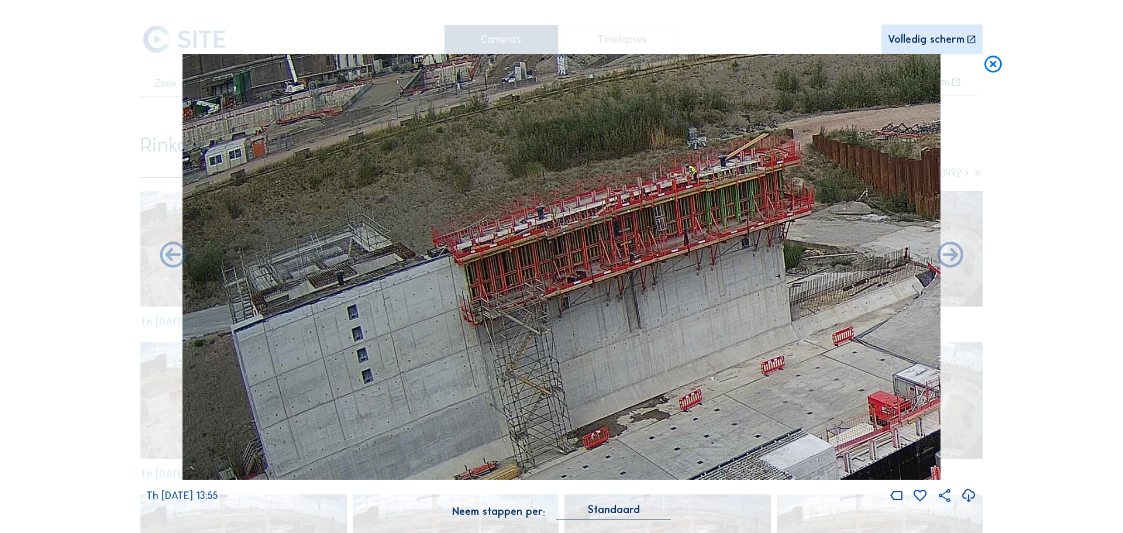
drag, startPoint x: 456, startPoint y: 288, endPoint x: 648, endPoint y: 285, distance: 191.9
click at [648, 285] on img at bounding box center [562, 267] width 758 height 426
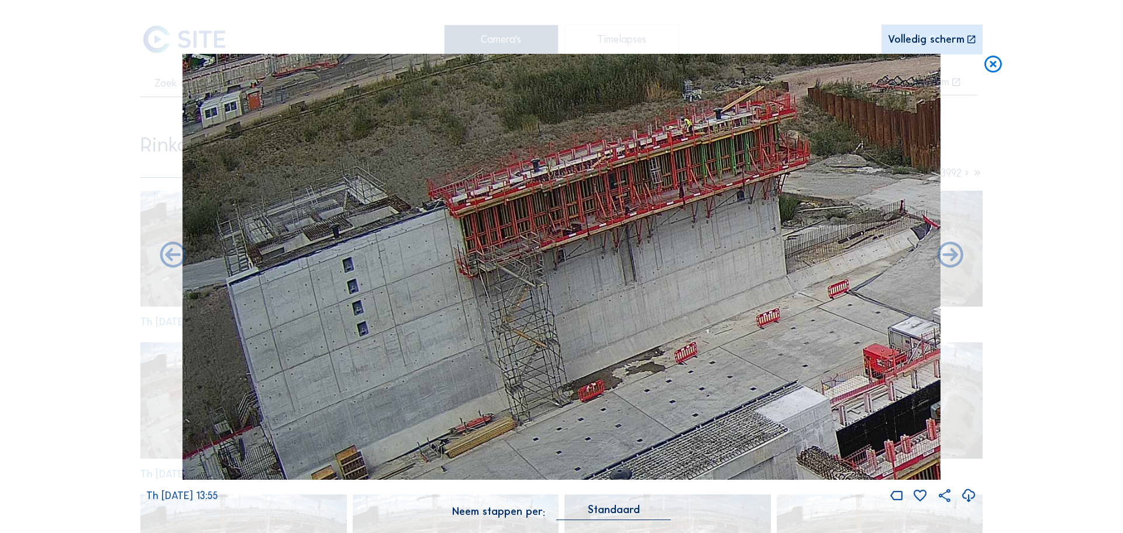
drag, startPoint x: 627, startPoint y: 301, endPoint x: 648, endPoint y: 282, distance: 28.2
click at [628, 253] on img at bounding box center [562, 267] width 758 height 426
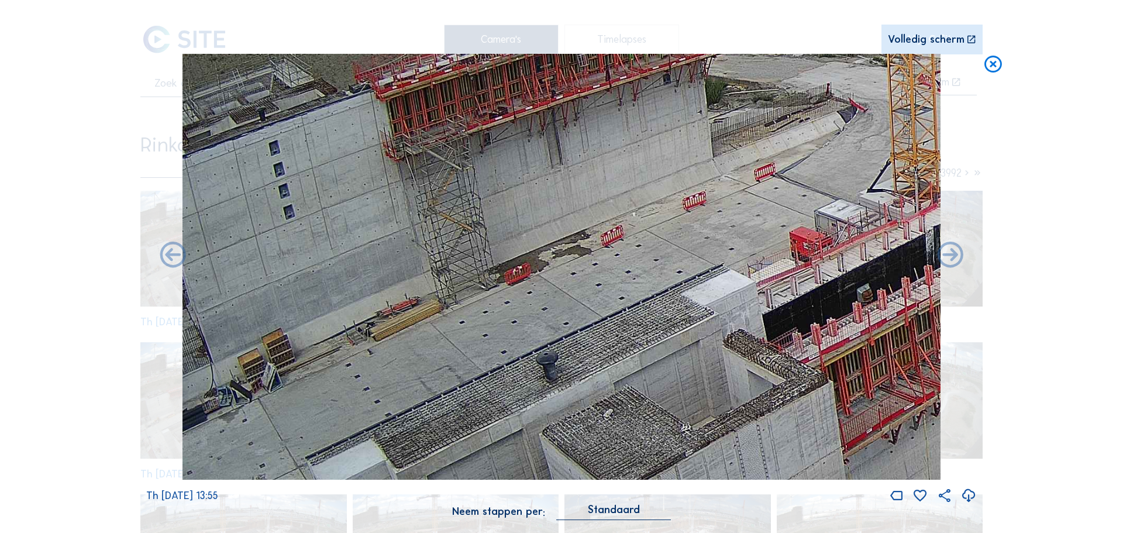
drag, startPoint x: 686, startPoint y: 308, endPoint x: 597, endPoint y: 194, distance: 144.6
click at [599, 173] on img at bounding box center [562, 267] width 758 height 426
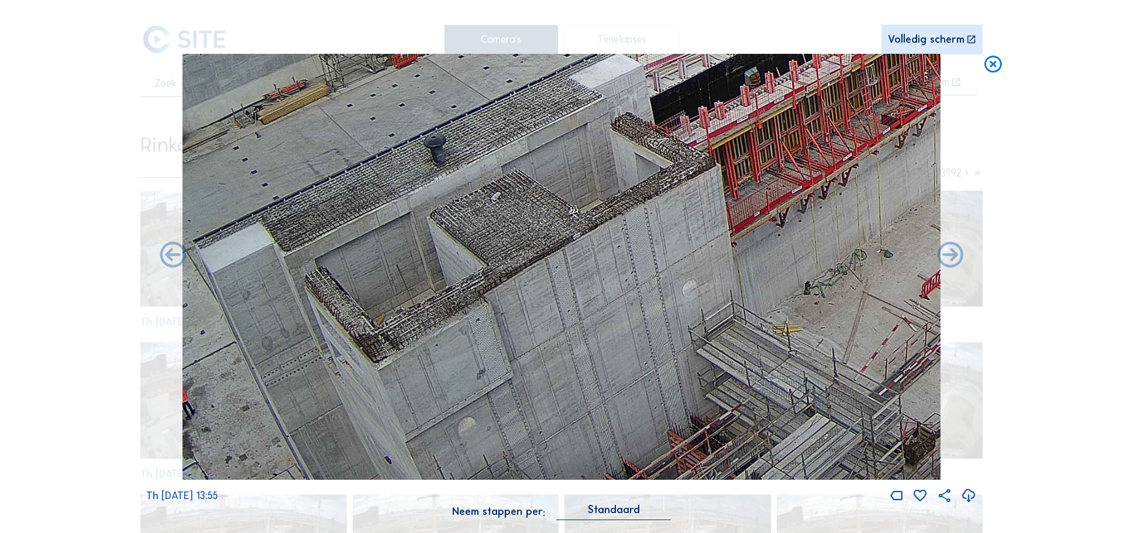
drag, startPoint x: 731, startPoint y: 384, endPoint x: 609, endPoint y: 214, distance: 209.6
click at [625, 194] on img at bounding box center [562, 267] width 758 height 426
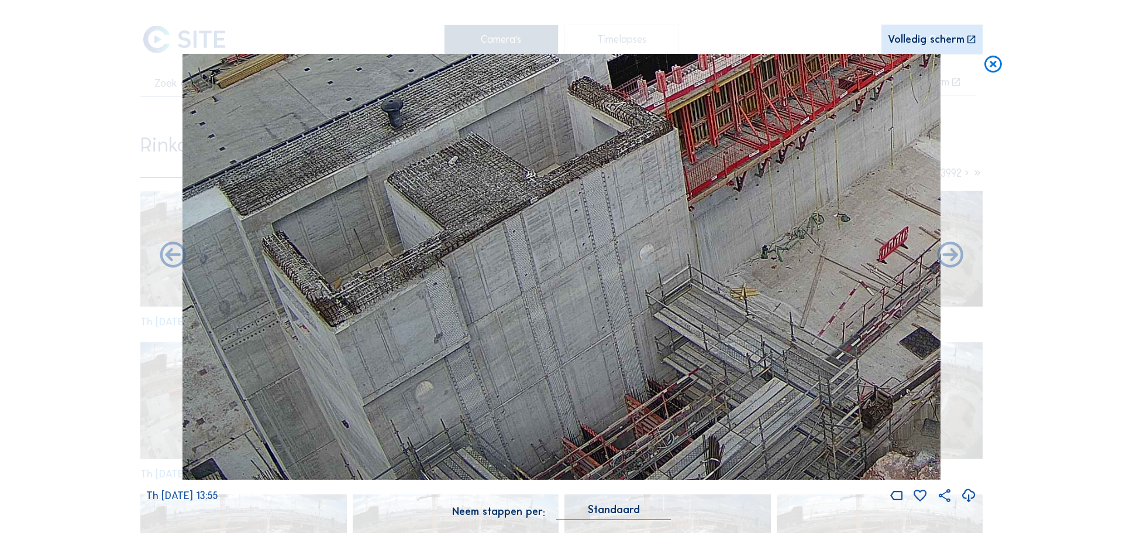
drag, startPoint x: 509, startPoint y: 322, endPoint x: 474, endPoint y: 230, distance: 98.1
click at [474, 230] on img at bounding box center [562, 267] width 758 height 426
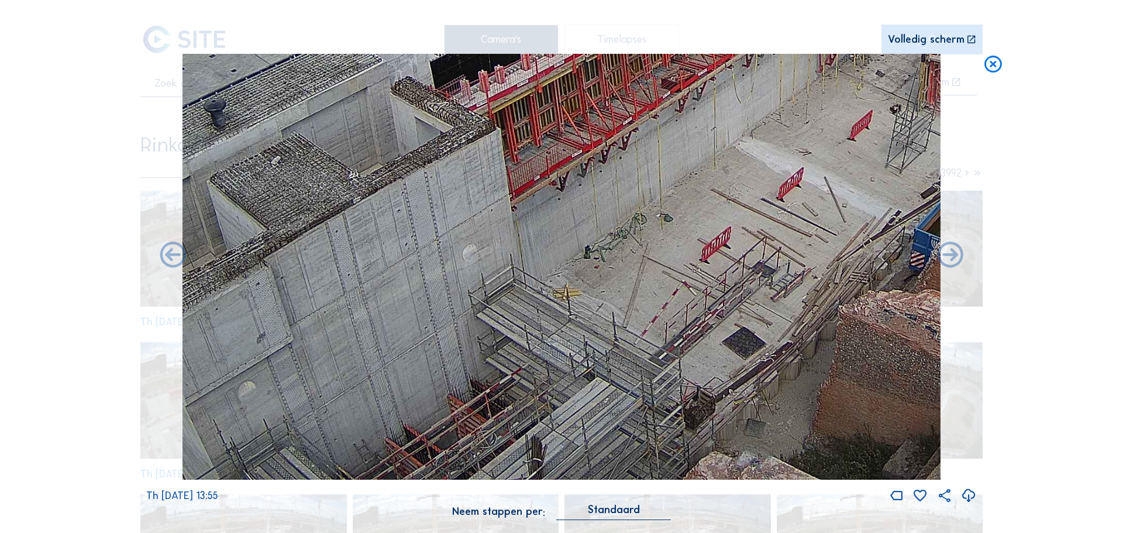
drag, startPoint x: 755, startPoint y: 355, endPoint x: 626, endPoint y: 312, distance: 136.2
click at [576, 288] on img at bounding box center [562, 267] width 758 height 426
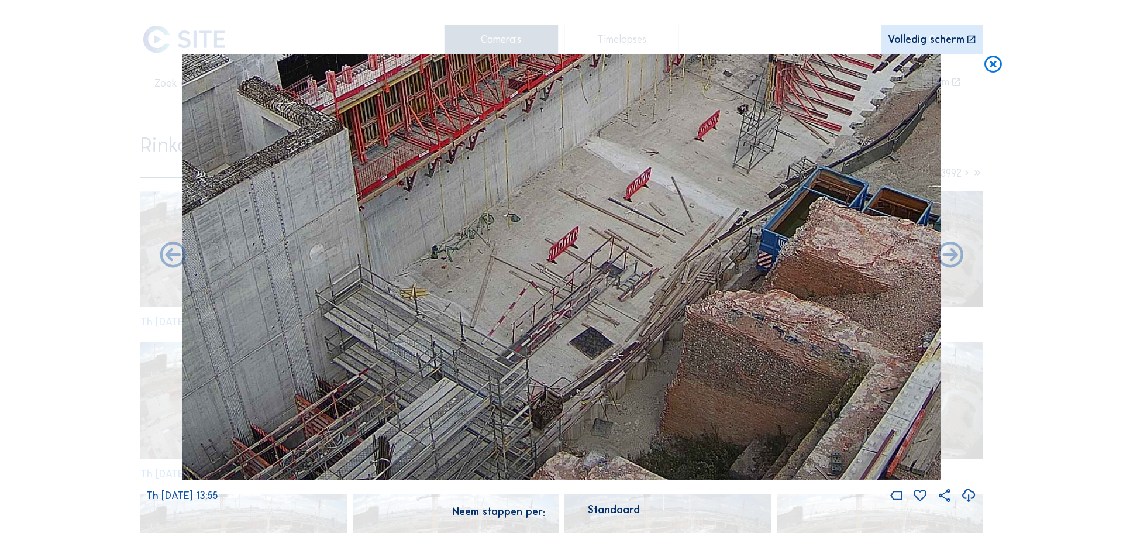
drag, startPoint x: 754, startPoint y: 373, endPoint x: 666, endPoint y: 285, distance: 124.5
click at [603, 279] on img at bounding box center [562, 267] width 758 height 426
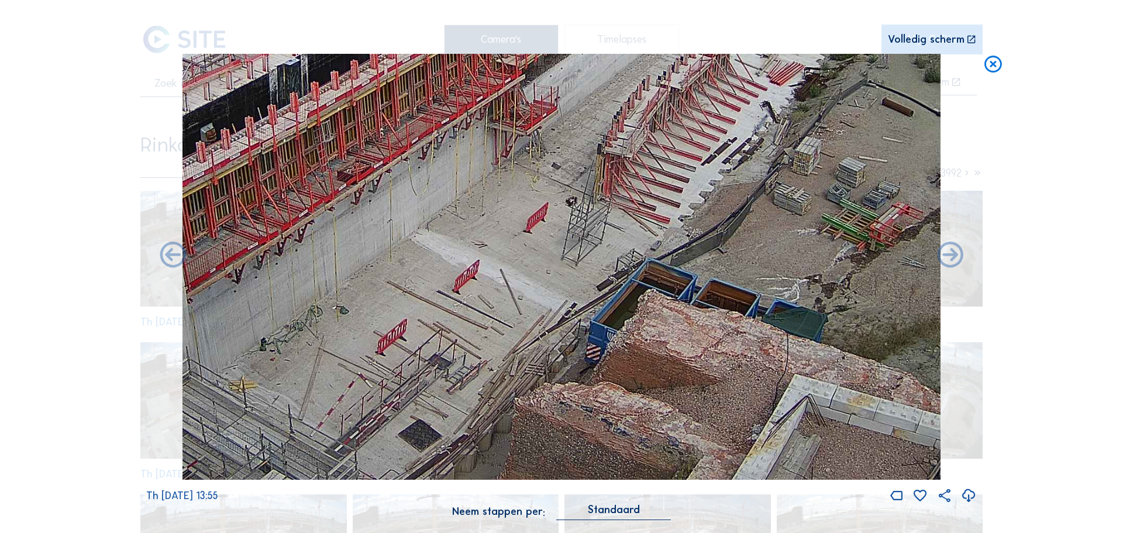
drag, startPoint x: 804, startPoint y: 270, endPoint x: 583, endPoint y: 381, distance: 247.5
click at [583, 381] on img at bounding box center [562, 267] width 758 height 426
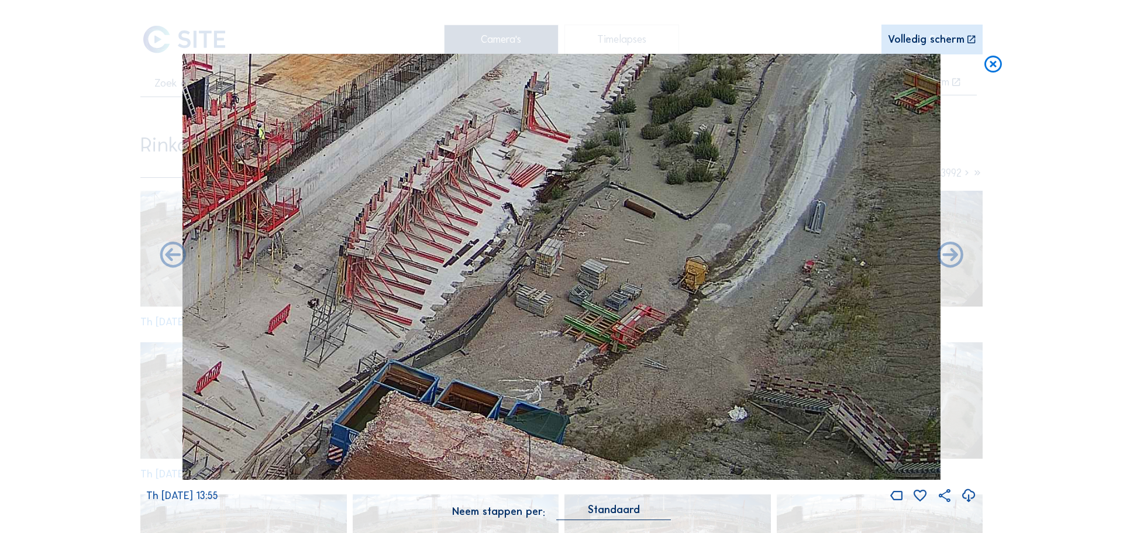
drag, startPoint x: 707, startPoint y: 297, endPoint x: 562, endPoint y: 351, distance: 154.4
click at [501, 378] on img at bounding box center [562, 267] width 758 height 426
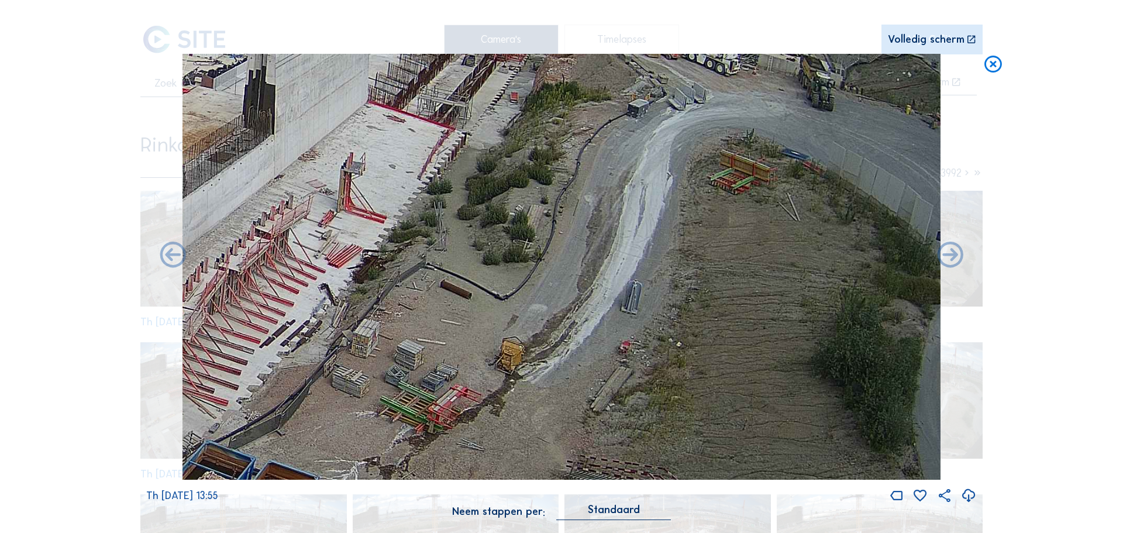
drag, startPoint x: 848, startPoint y: 292, endPoint x: 658, endPoint y: 384, distance: 210.9
click at [658, 384] on img at bounding box center [562, 267] width 758 height 426
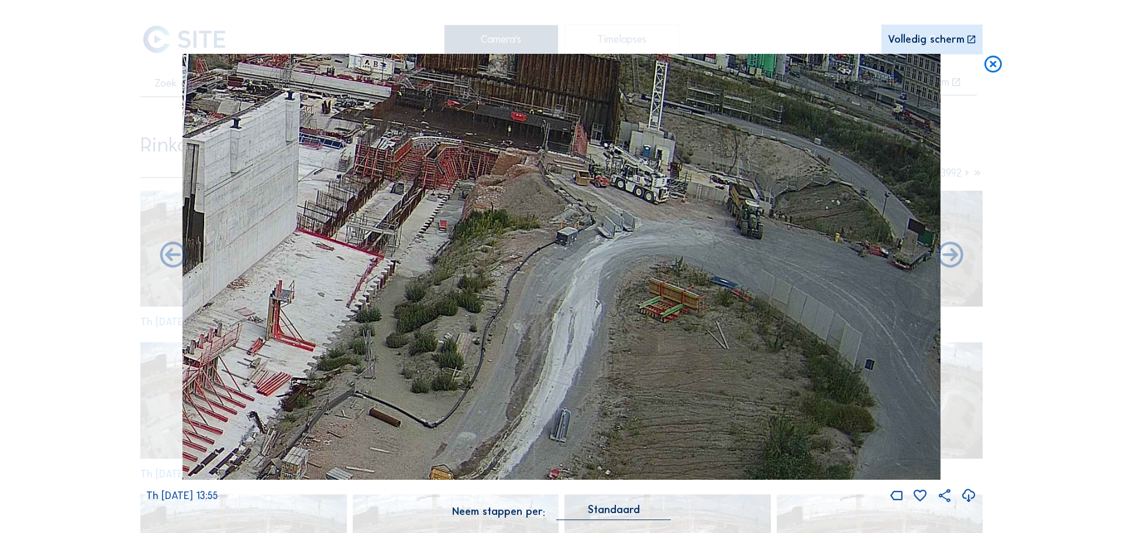
drag, startPoint x: 703, startPoint y: 285, endPoint x: 616, endPoint y: 398, distance: 143.1
click at [616, 398] on img at bounding box center [562, 267] width 758 height 426
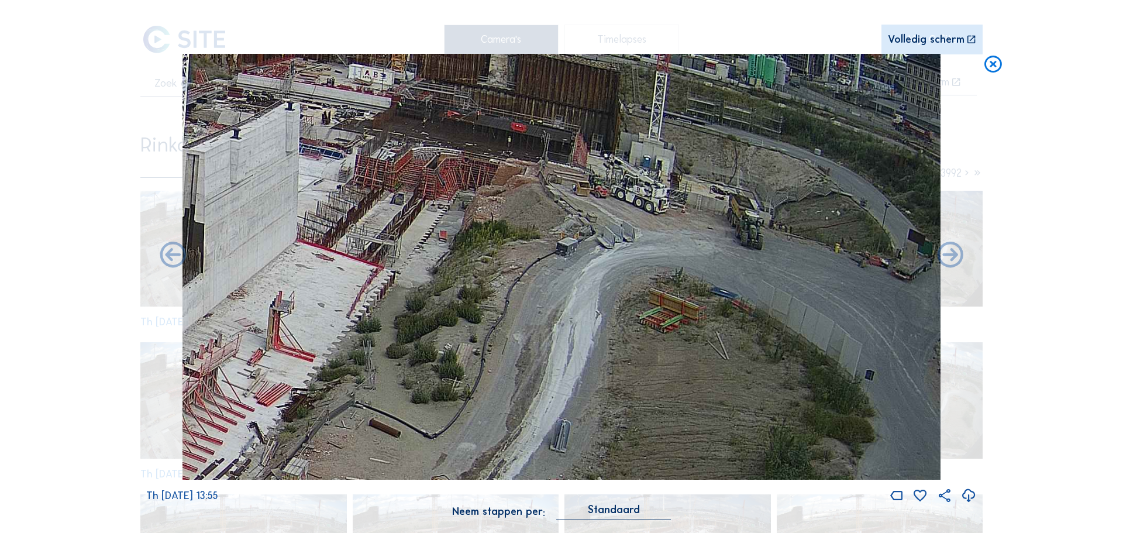
drag
click at [682, 376] on img at bounding box center [562, 267] width 758 height 426
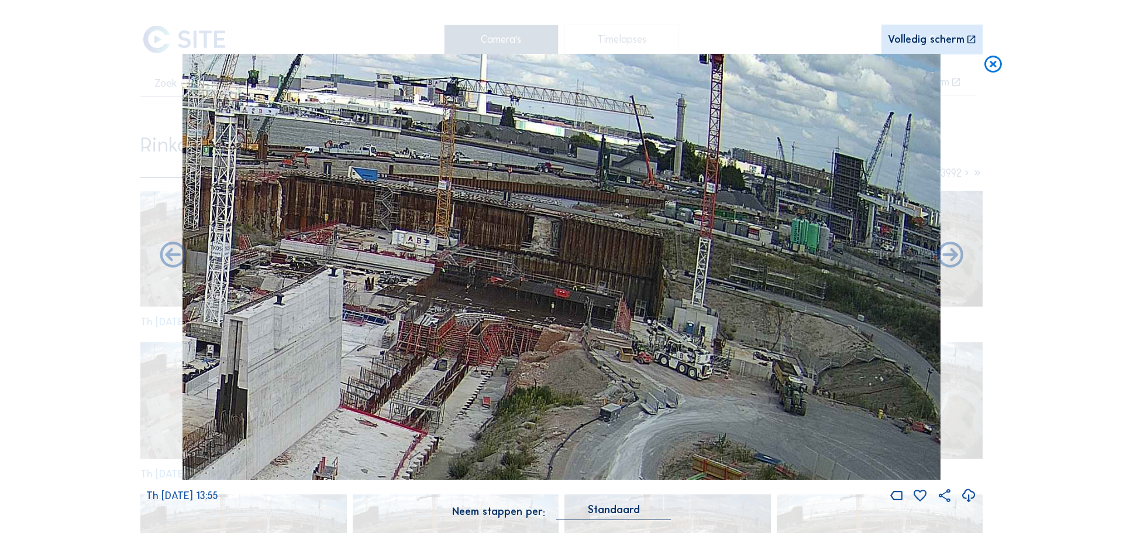
click at [679, 388] on img at bounding box center [562, 267] width 758 height 426
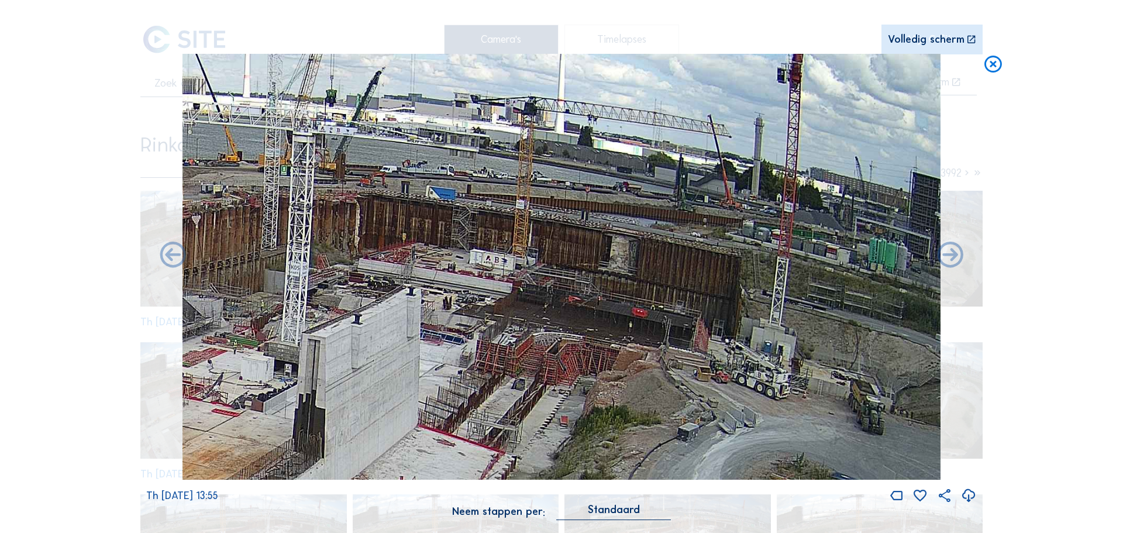
click at [742, 391] on img at bounding box center [562, 267] width 758 height 426
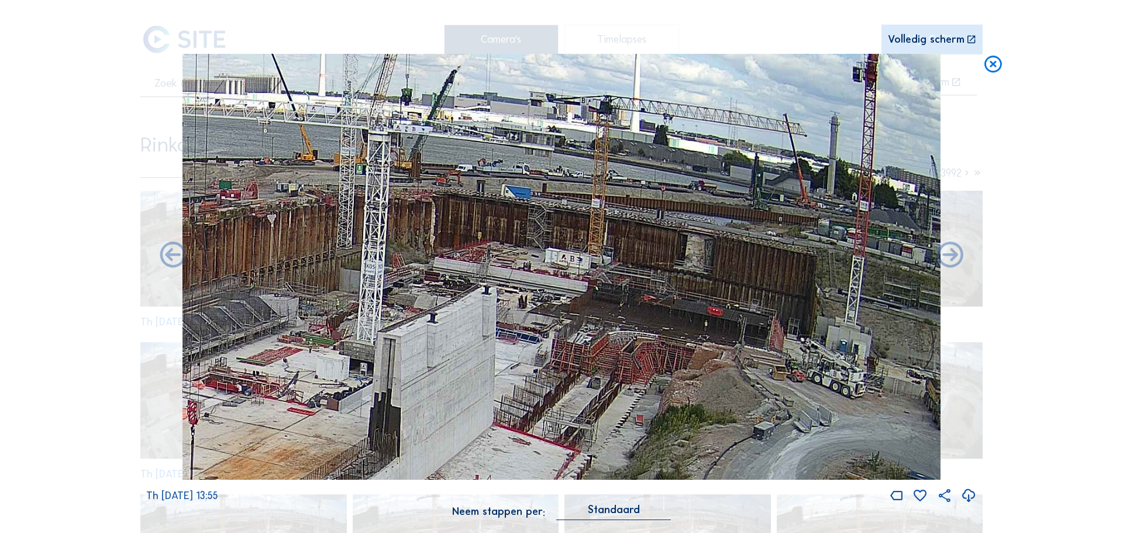
click at [670, 317] on img at bounding box center [562, 267] width 758 height 426
